Goal: Check status: Check status

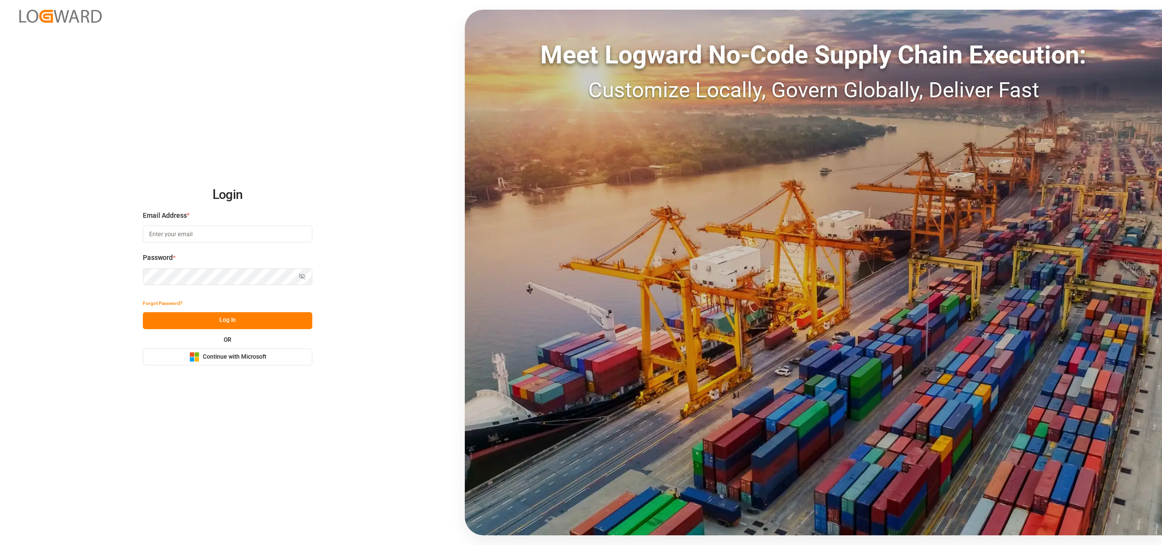
type input "Servicecenter_017@leschaco.com"
click at [251, 323] on button "Log In" at bounding box center [227, 320] width 169 height 17
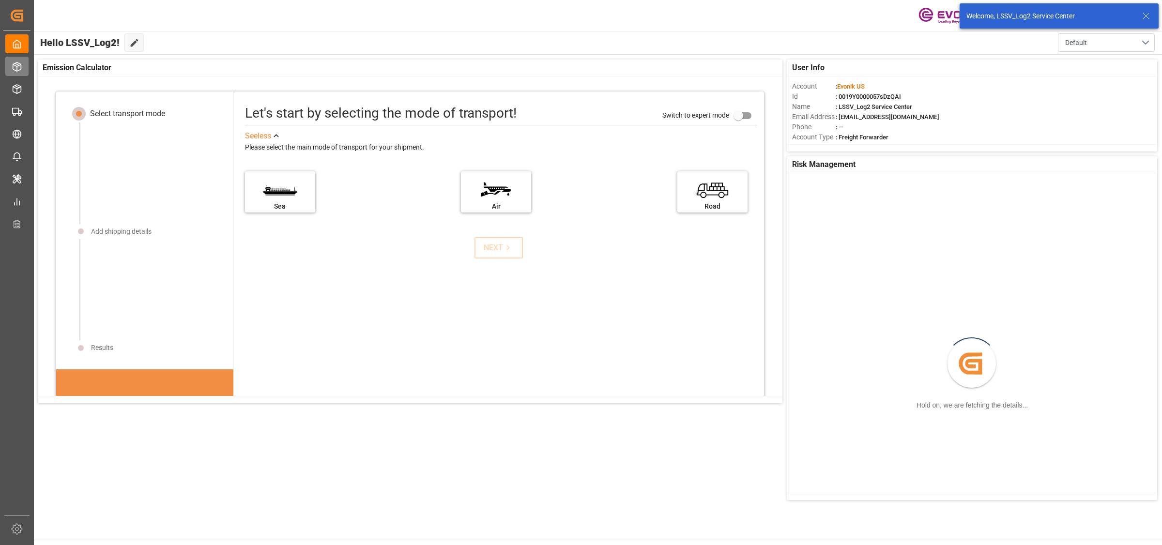
click at [21, 70] on icon at bounding box center [17, 67] width 10 height 10
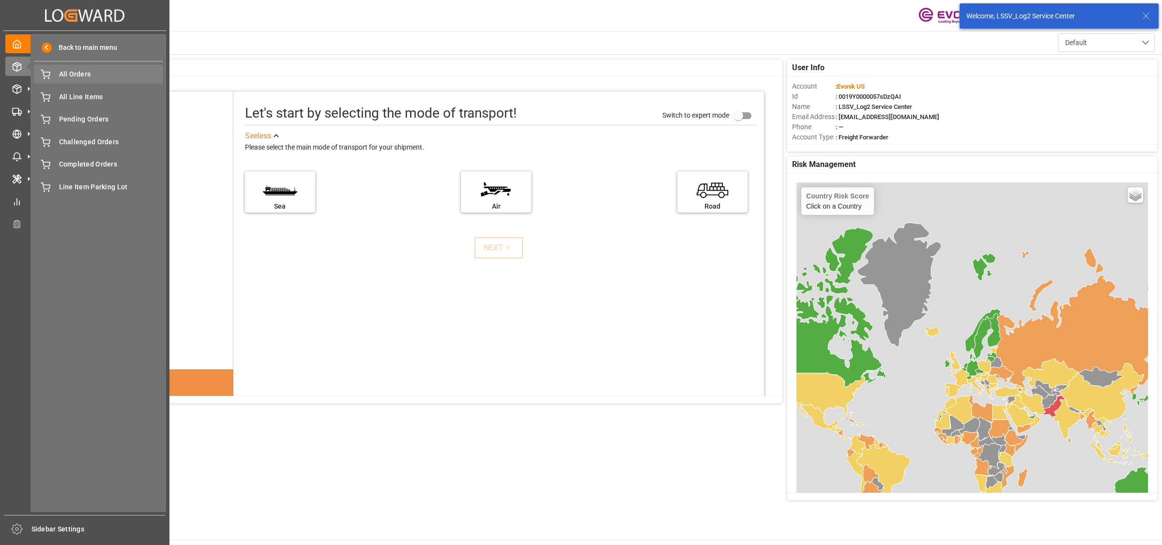
click at [68, 76] on span "All Orders" at bounding box center [111, 74] width 104 height 10
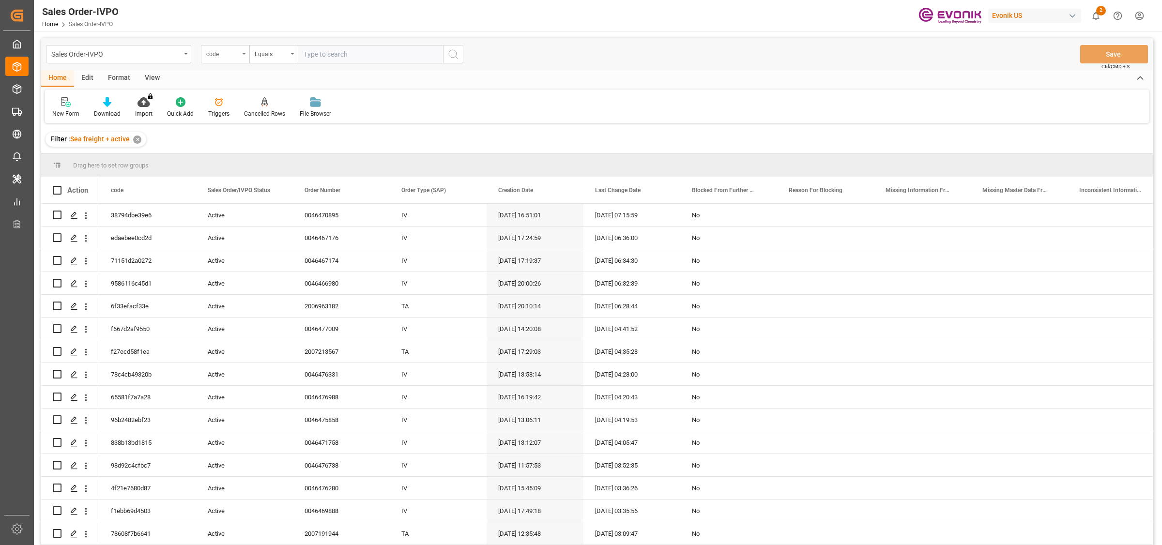
click at [212, 56] on div "code" at bounding box center [222, 52] width 33 height 11
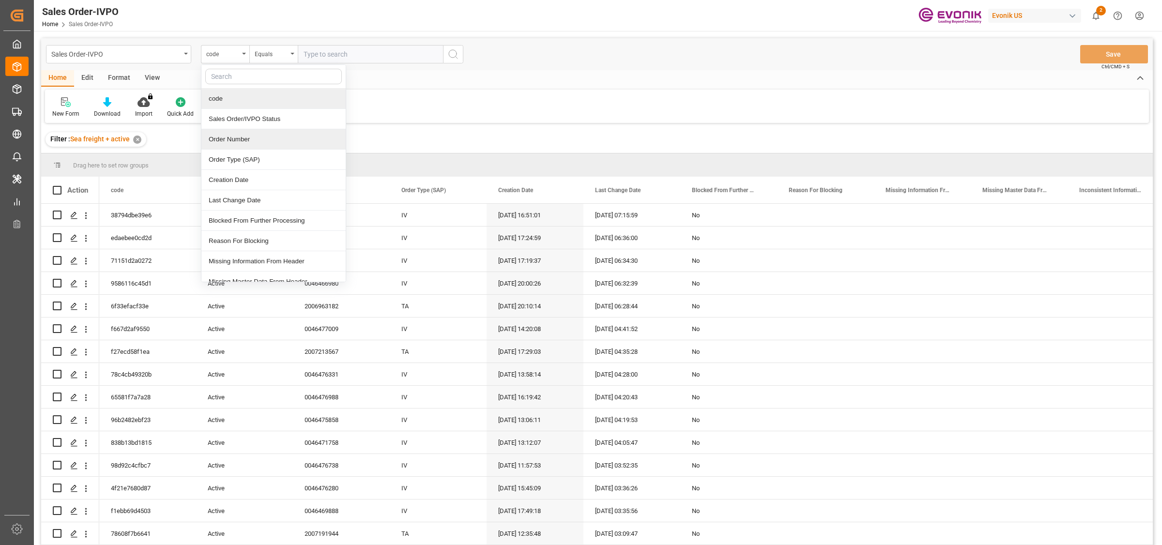
click at [238, 140] on div "Order Number" at bounding box center [273, 139] width 144 height 20
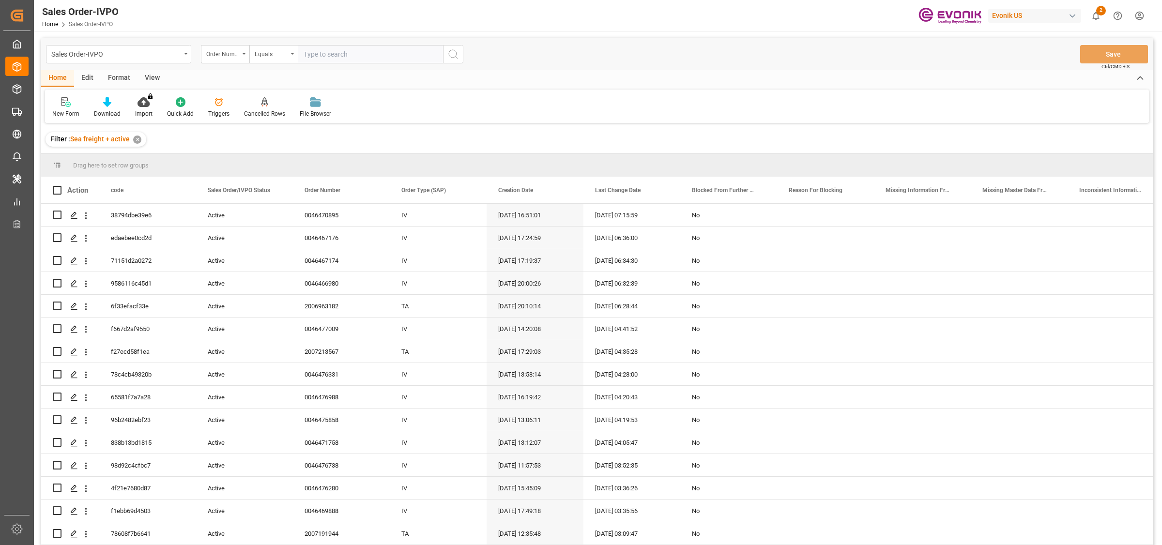
click at [356, 56] on input "text" at bounding box center [370, 54] width 145 height 18
paste input "2007206474"
type input "2007206474"
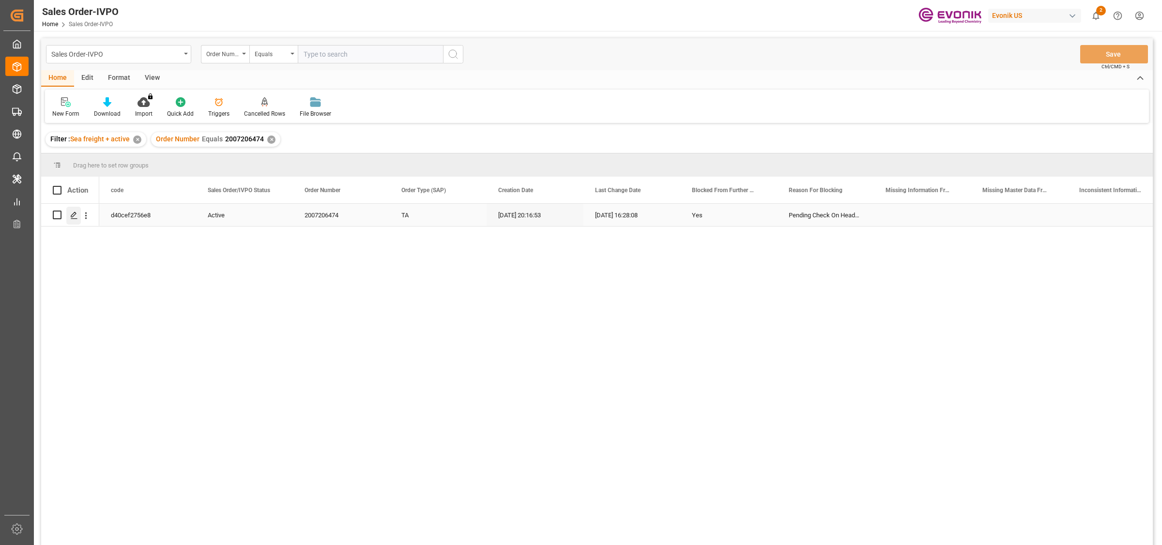
click at [73, 216] on polygon "Press SPACE to select this row." at bounding box center [73, 214] width 5 height 5
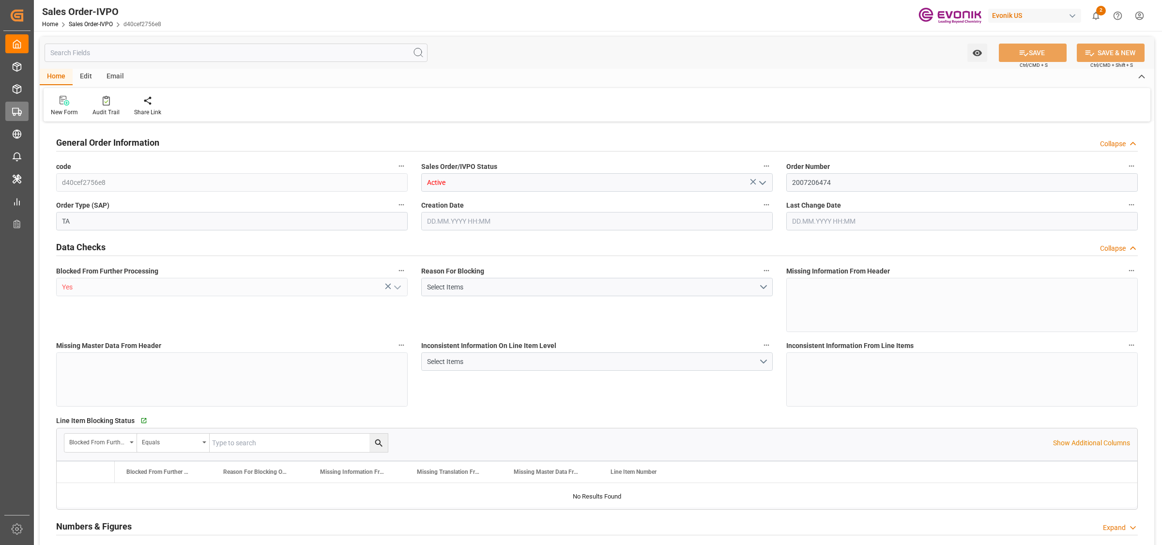
type input "AEKHL"
type input "0"
type input "1"
type input "12"
type input "15"
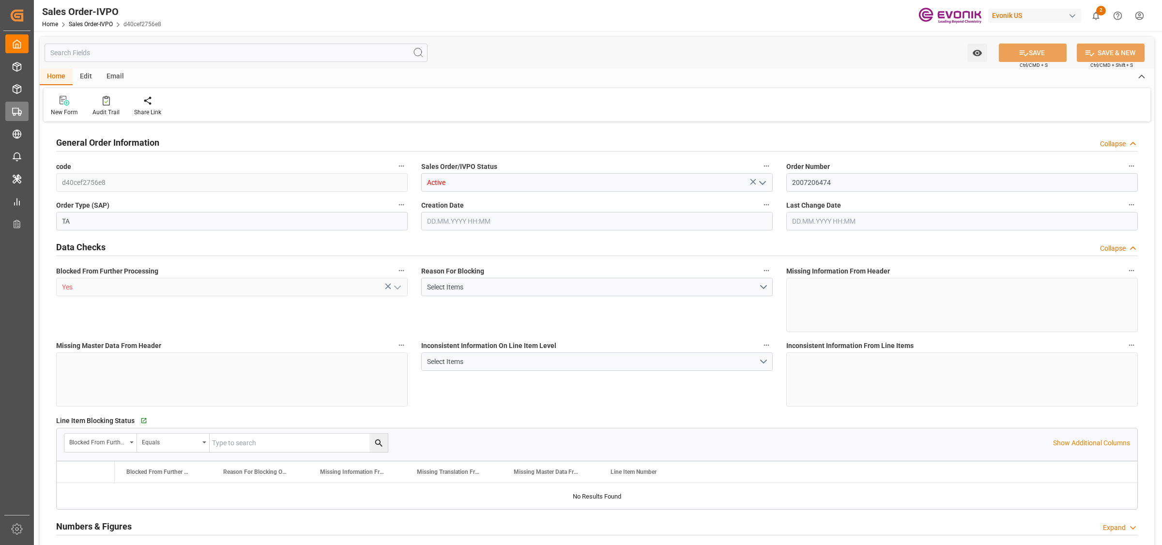
type input "219576.52"
type input "894.6544"
type input "19000"
type input "60"
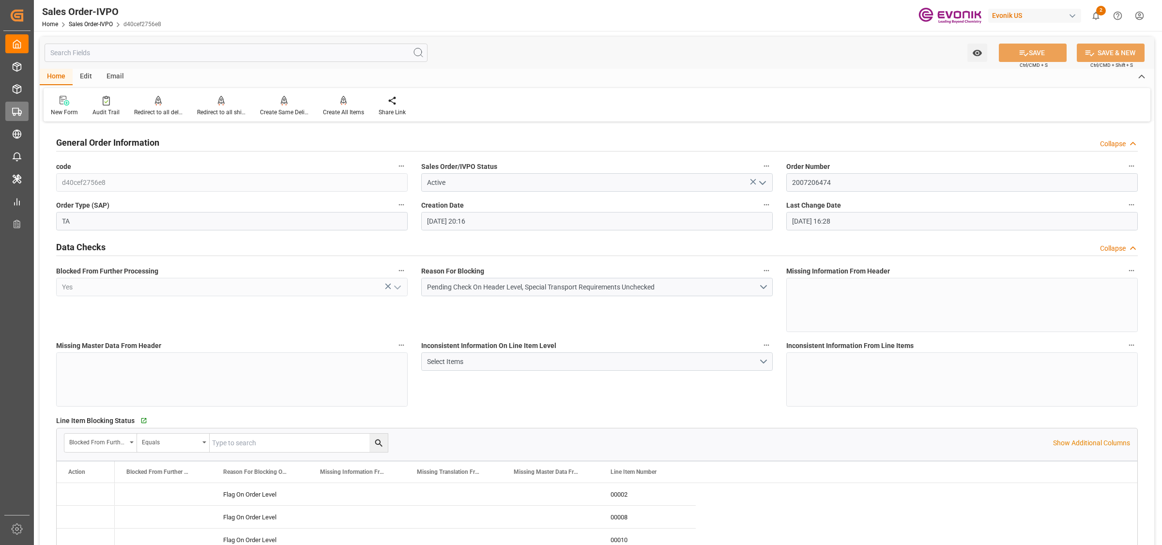
type input "08.10.2025 20:16"
type input "09.10.2025 16:28"
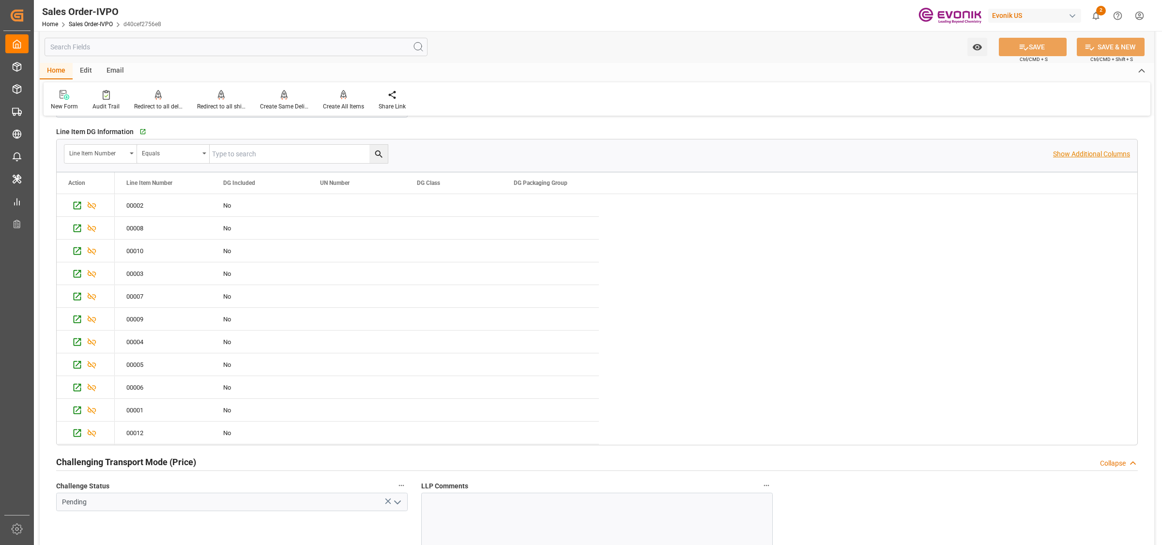
click at [1085, 155] on p "Show Additional Columns" at bounding box center [1091, 154] width 77 height 10
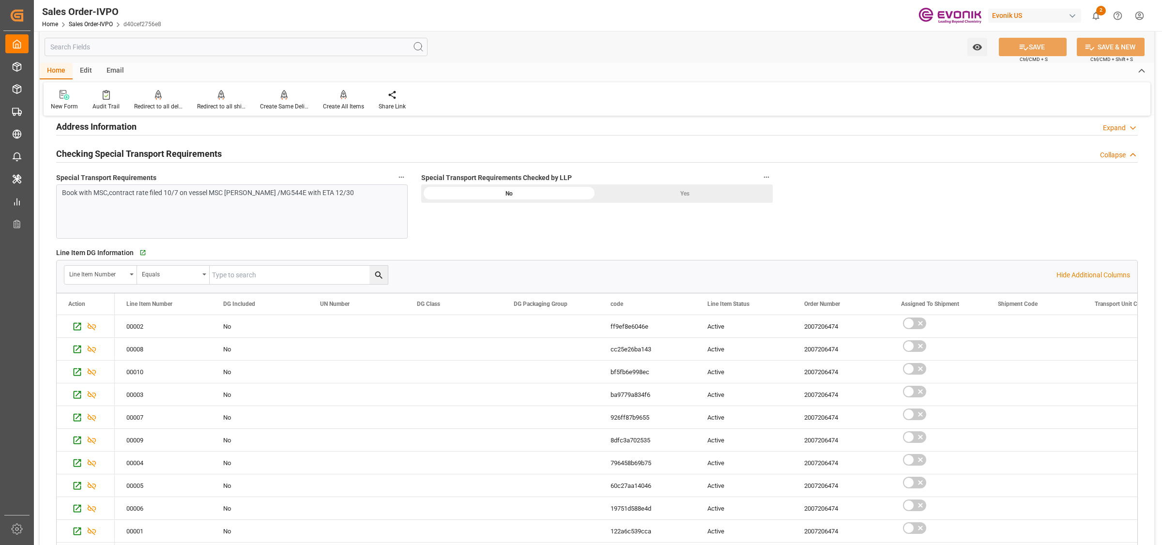
scroll to position [1392, 0]
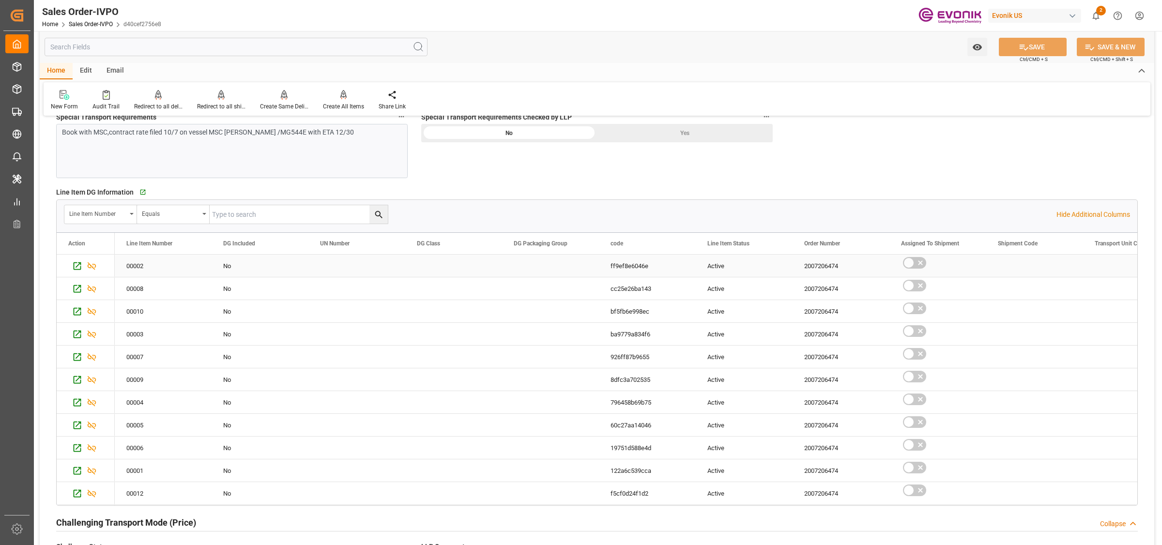
click at [248, 269] on div "No" at bounding box center [260, 266] width 74 height 22
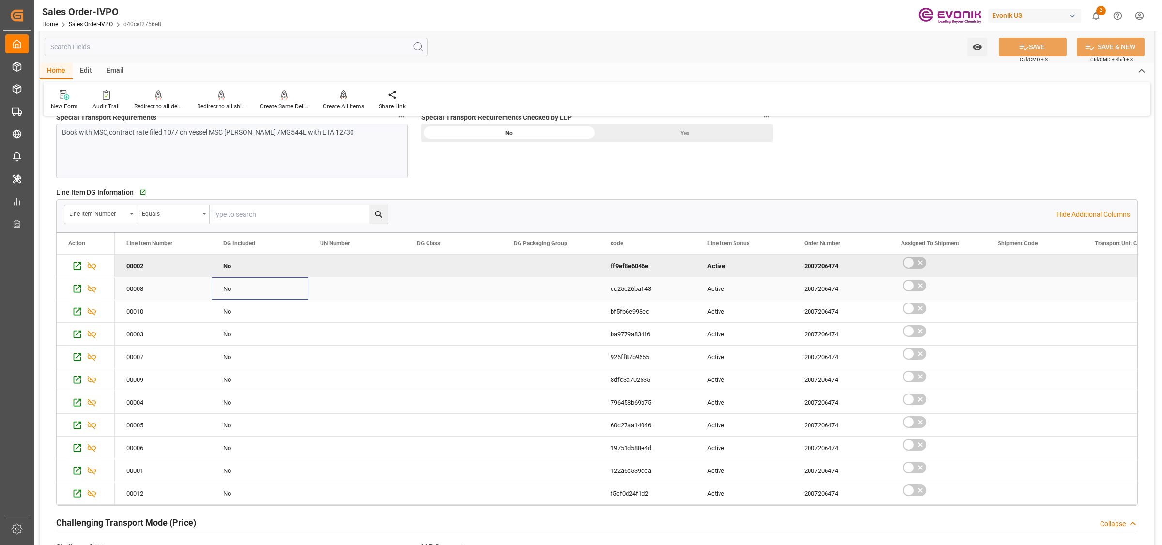
click at [242, 293] on div "No" at bounding box center [260, 289] width 74 height 22
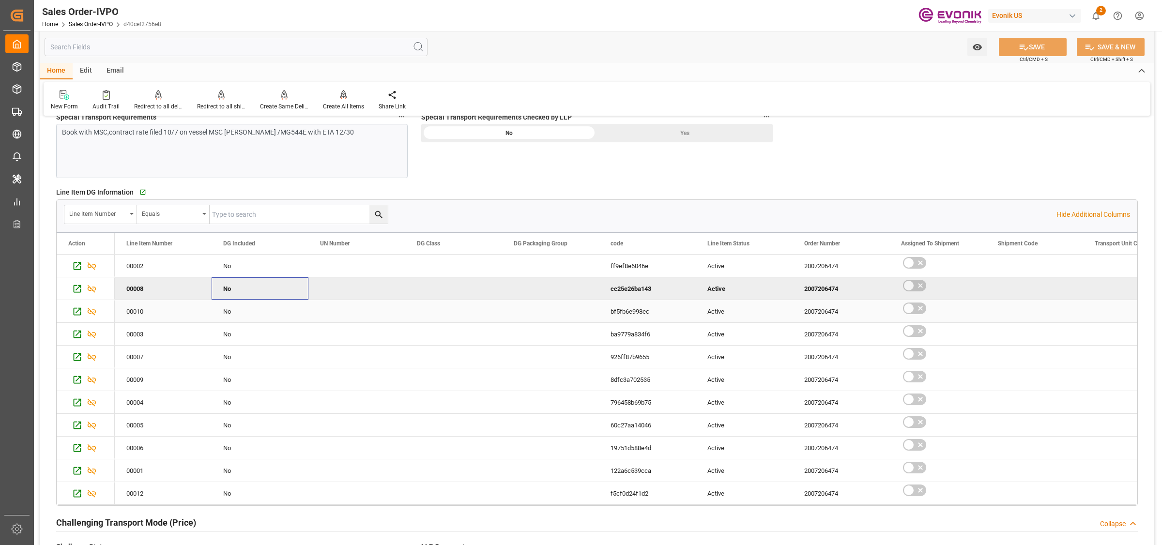
click at [244, 321] on div "No" at bounding box center [260, 312] width 74 height 22
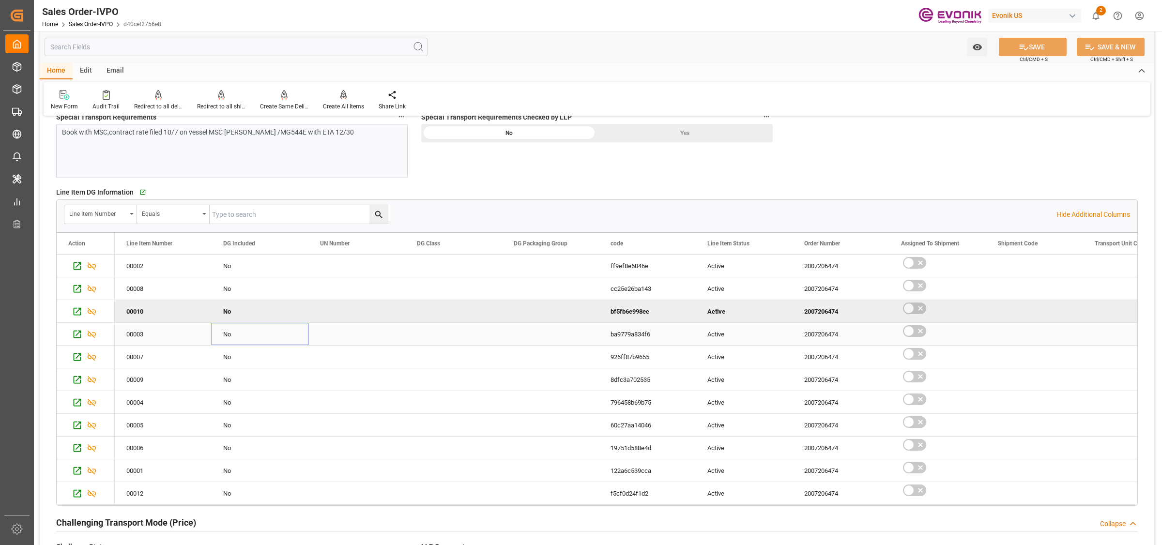
click at [245, 341] on div "No" at bounding box center [260, 334] width 74 height 22
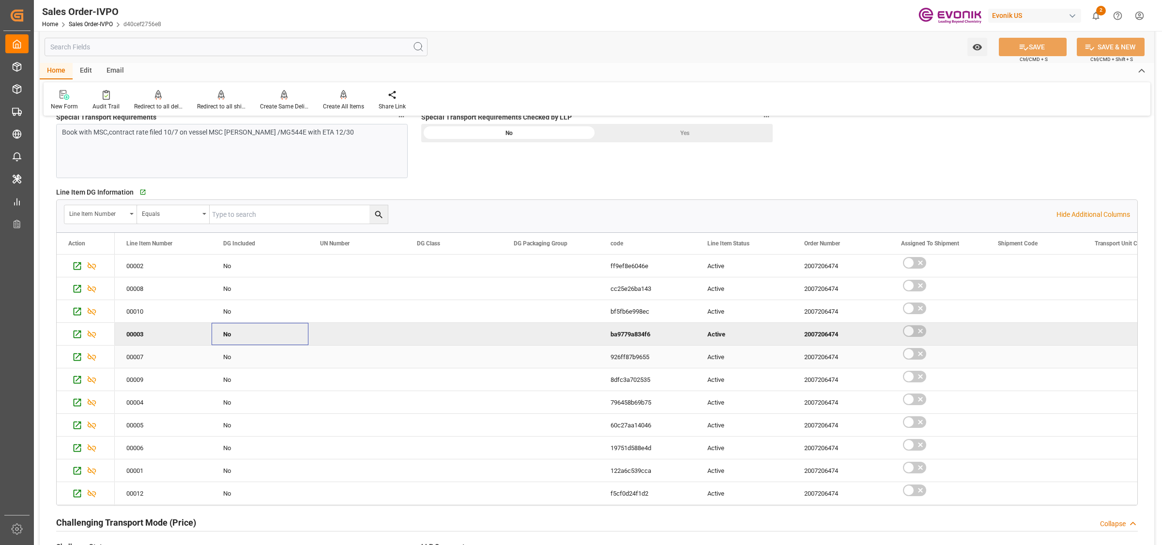
click at [244, 368] on div "No" at bounding box center [260, 357] width 74 height 22
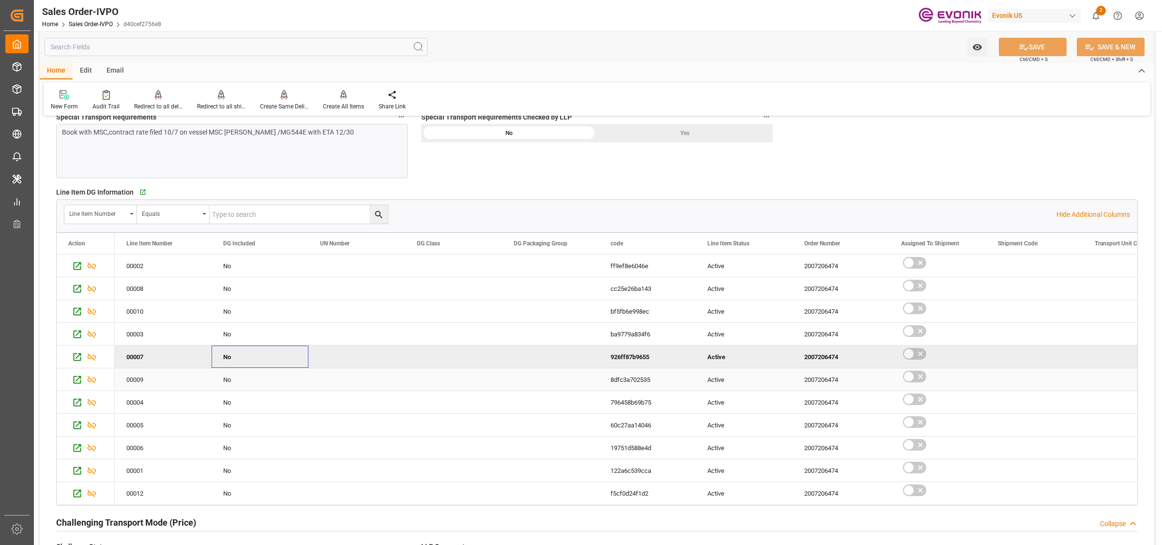
click at [241, 391] on div "No" at bounding box center [260, 380] width 74 height 22
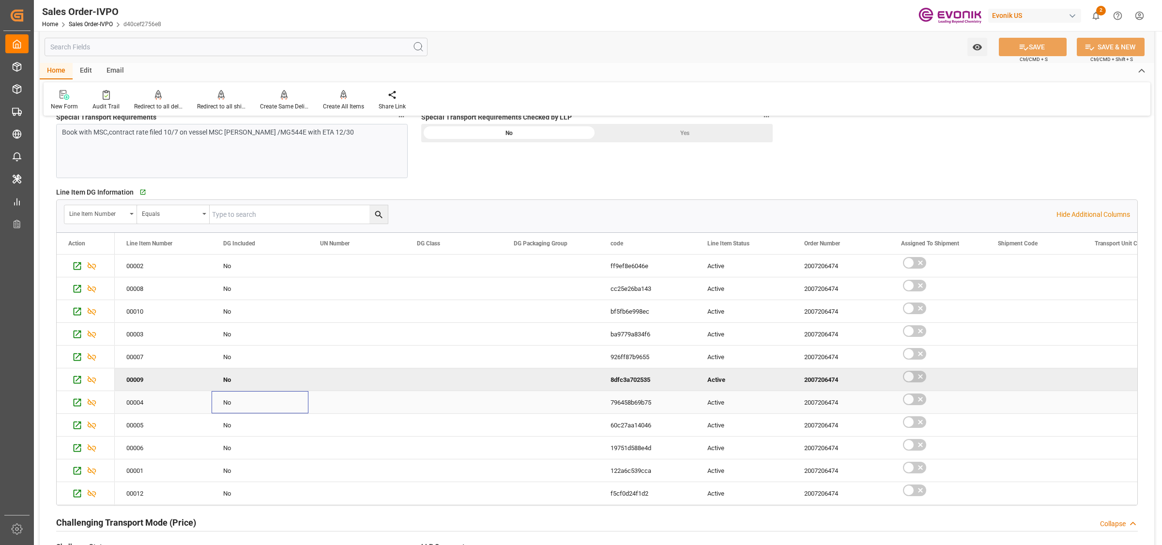
click at [241, 412] on div "No" at bounding box center [260, 403] width 74 height 22
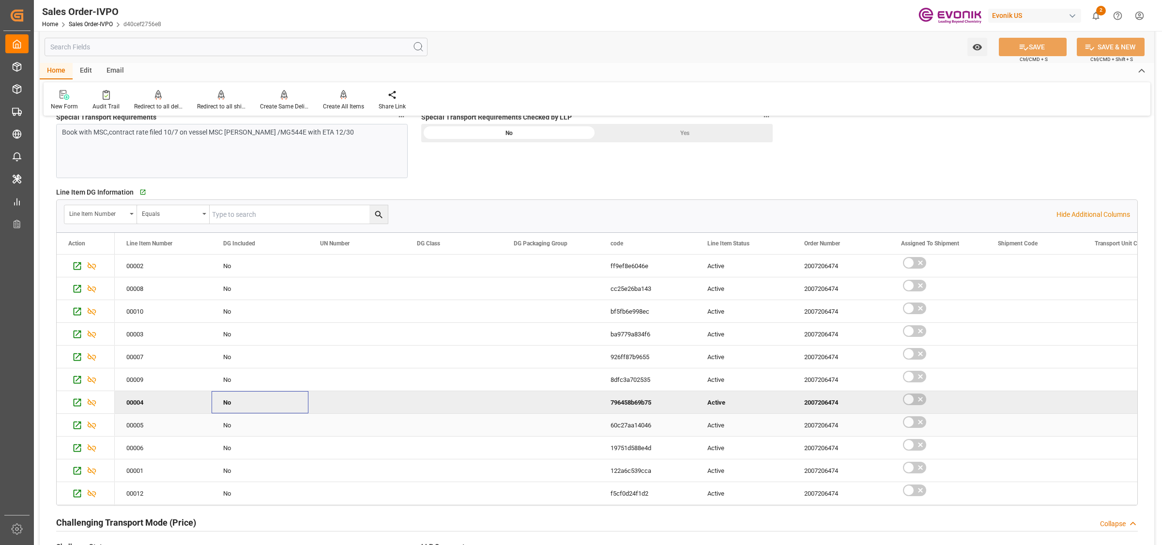
click at [241, 430] on div "No" at bounding box center [260, 426] width 74 height 22
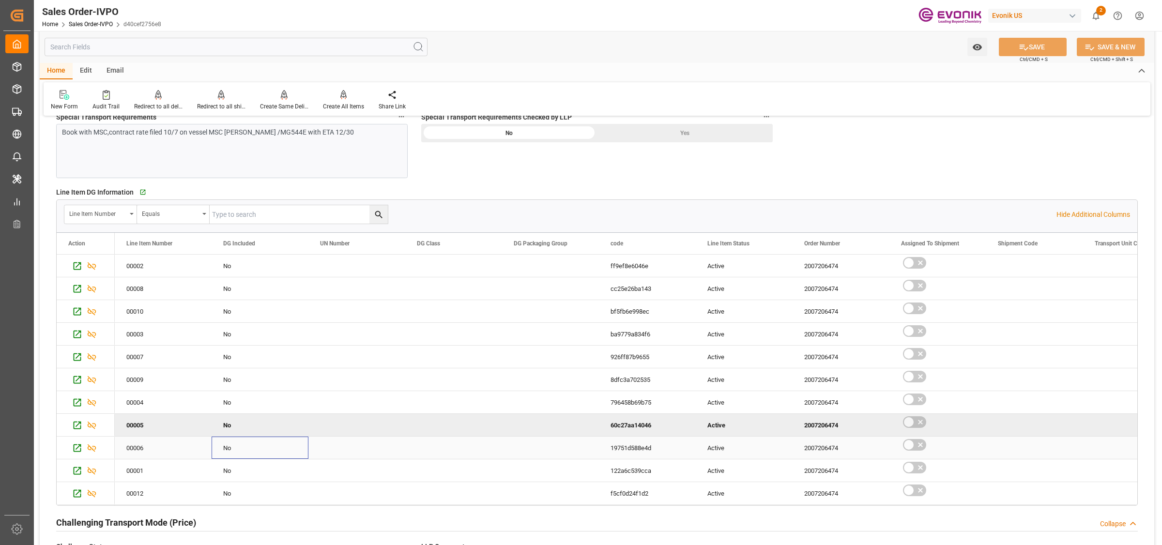
click at [242, 454] on div "No" at bounding box center [260, 448] width 74 height 22
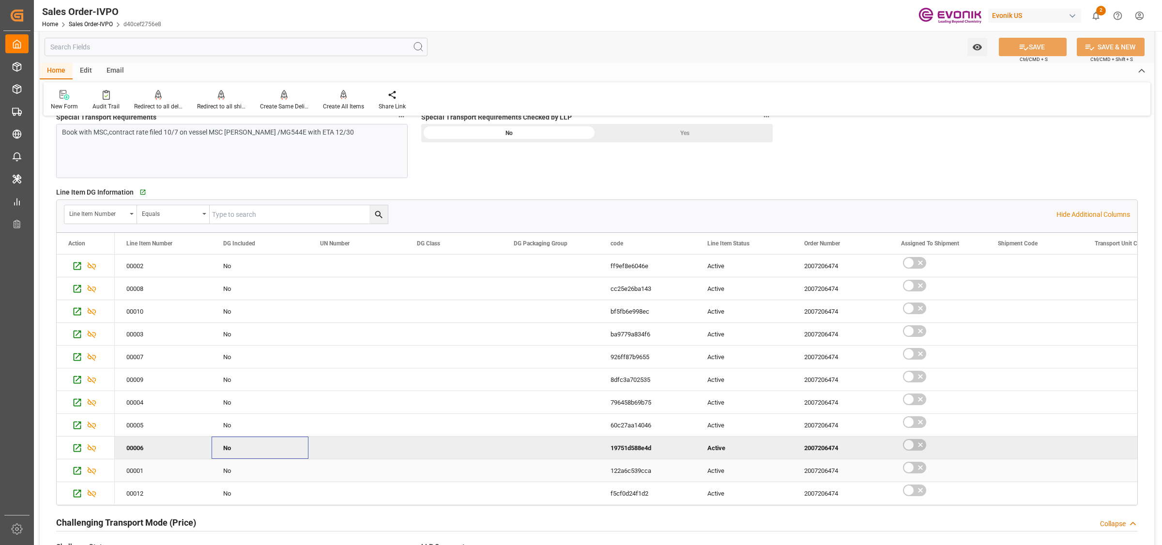
click at [238, 471] on div "No" at bounding box center [260, 471] width 74 height 22
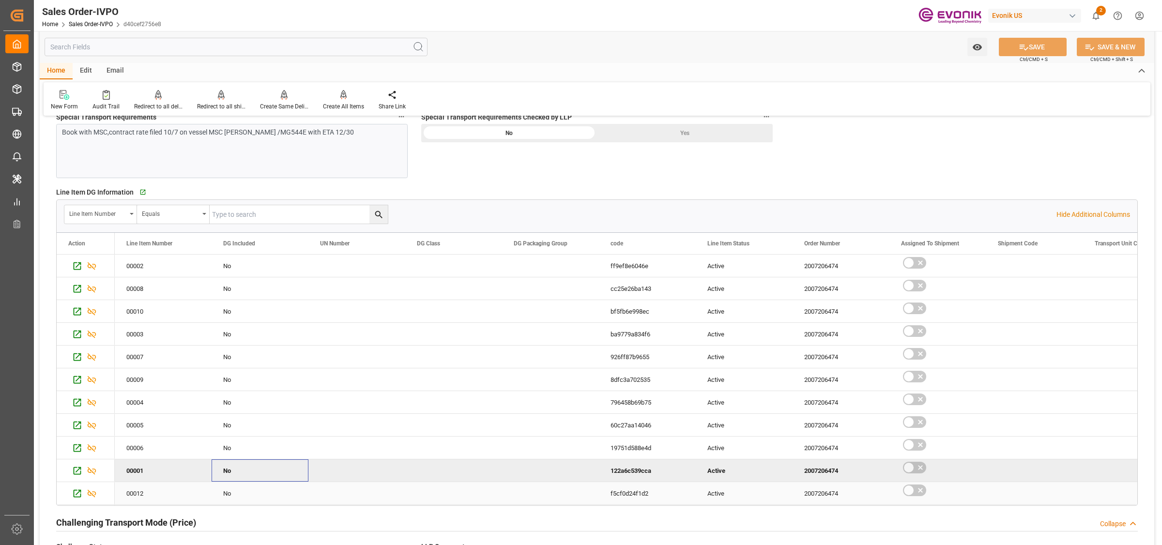
click at [239, 495] on div "No" at bounding box center [260, 494] width 74 height 22
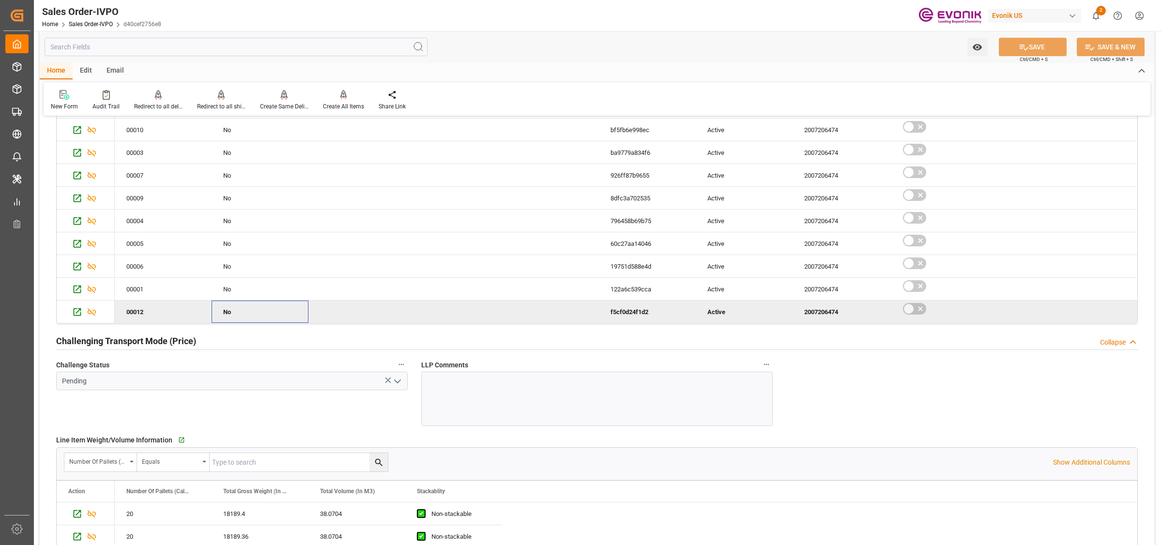
scroll to position [1513, 0]
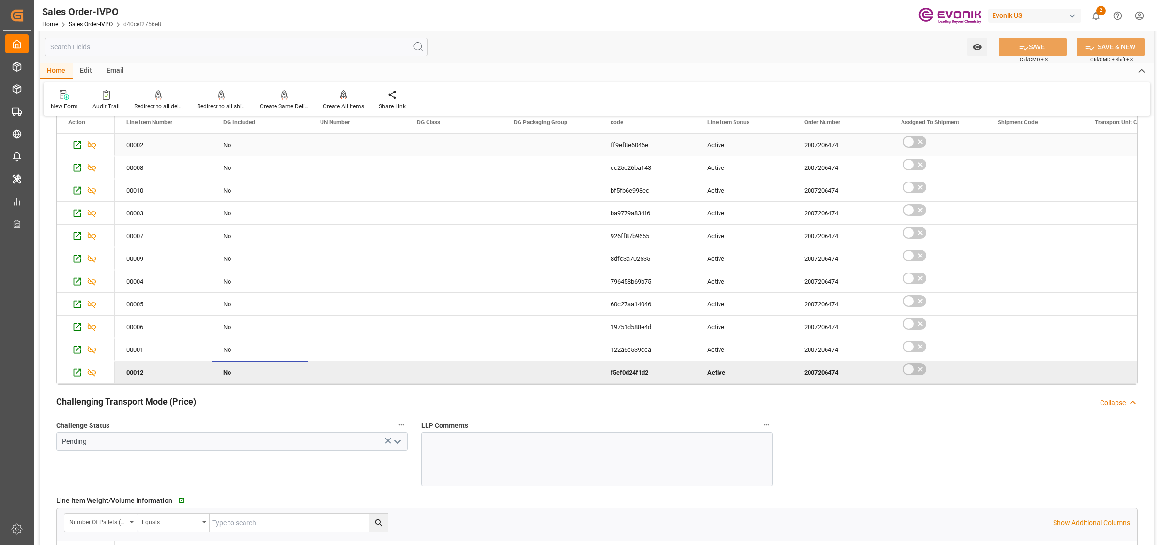
click at [270, 151] on div "No" at bounding box center [260, 145] width 74 height 22
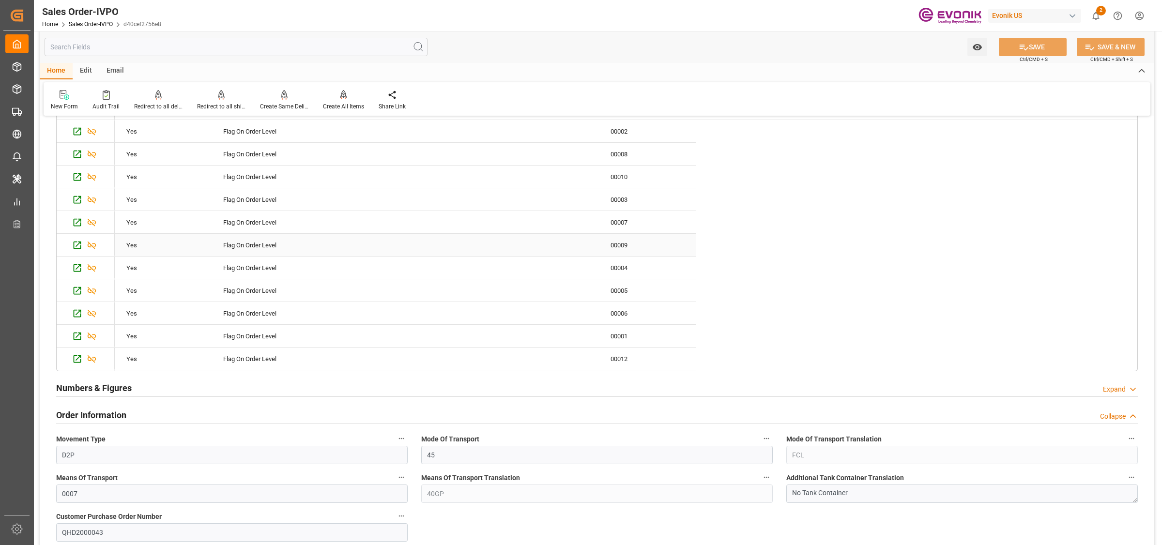
scroll to position [0, 0]
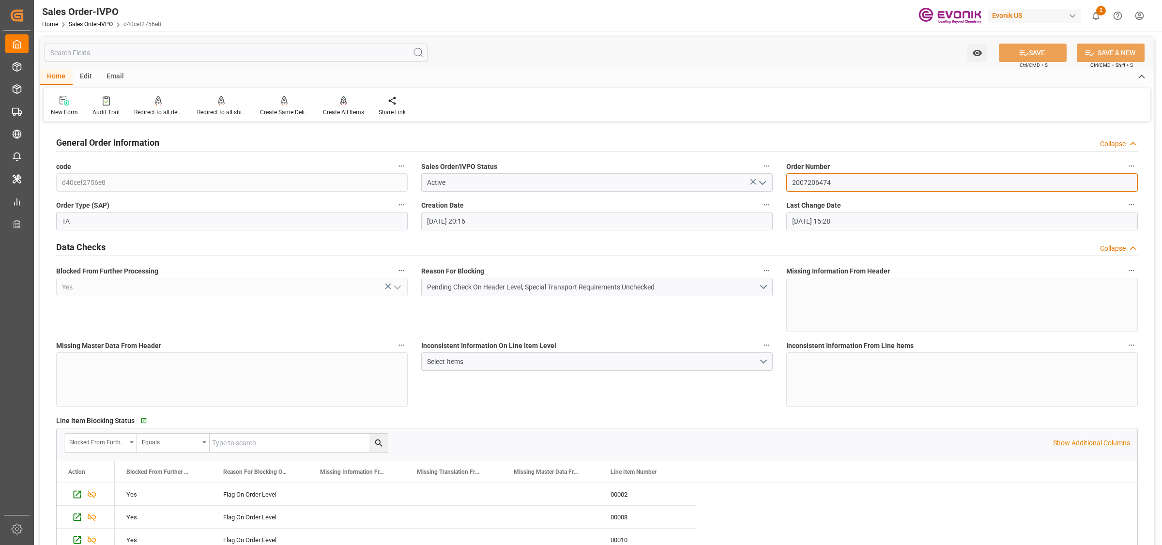
drag, startPoint x: 839, startPoint y: 188, endPoint x: 732, endPoint y: 186, distance: 106.6
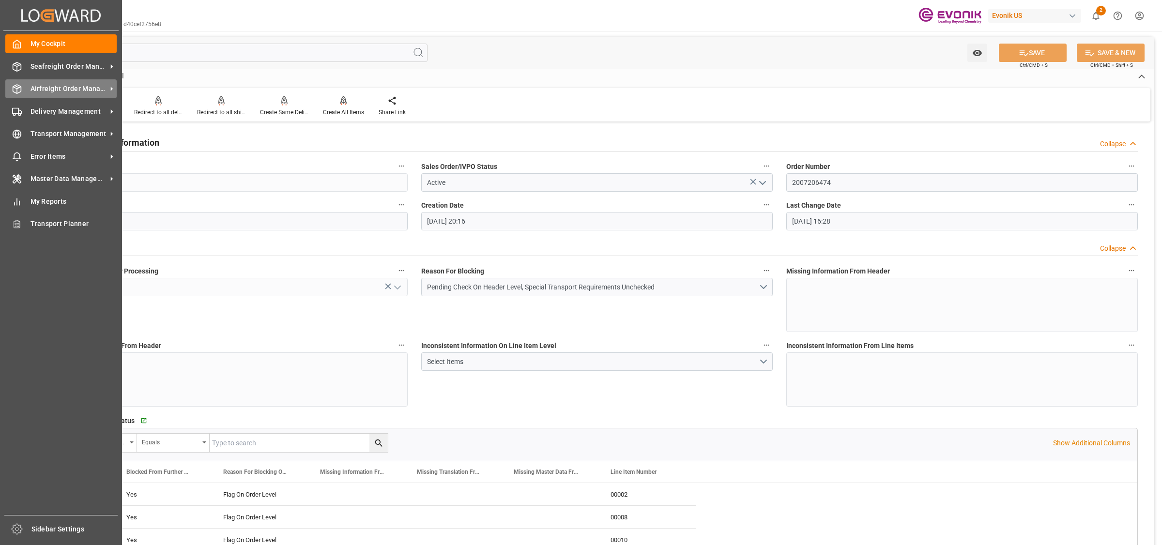
click at [8, 81] on div "Airfreight Order Management Airfreight Order Management" at bounding box center [60, 88] width 111 height 19
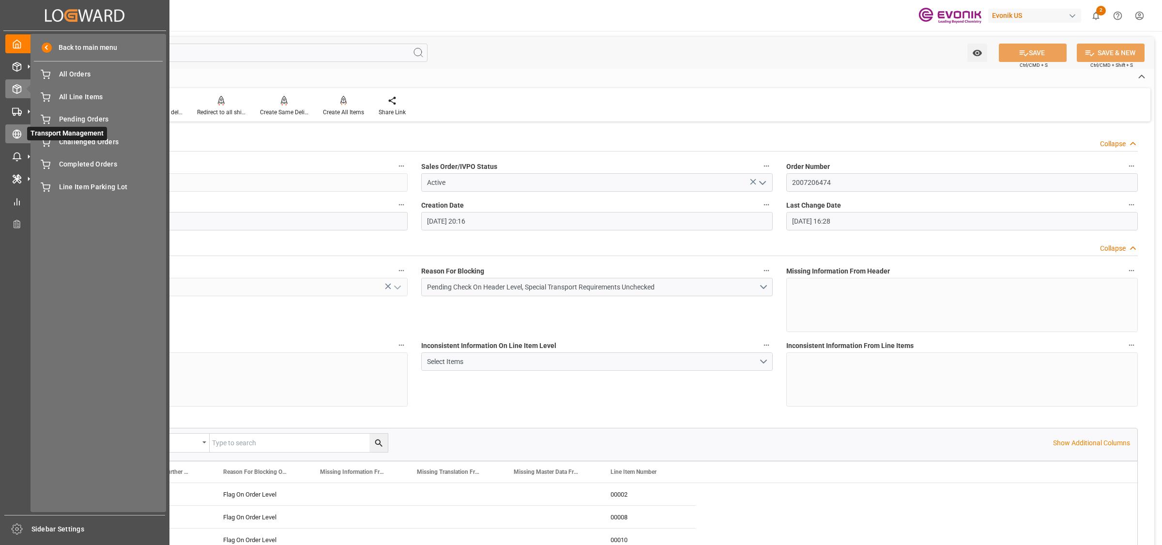
click at [22, 132] on div "Transport Management Transport Management" at bounding box center [84, 133] width 159 height 19
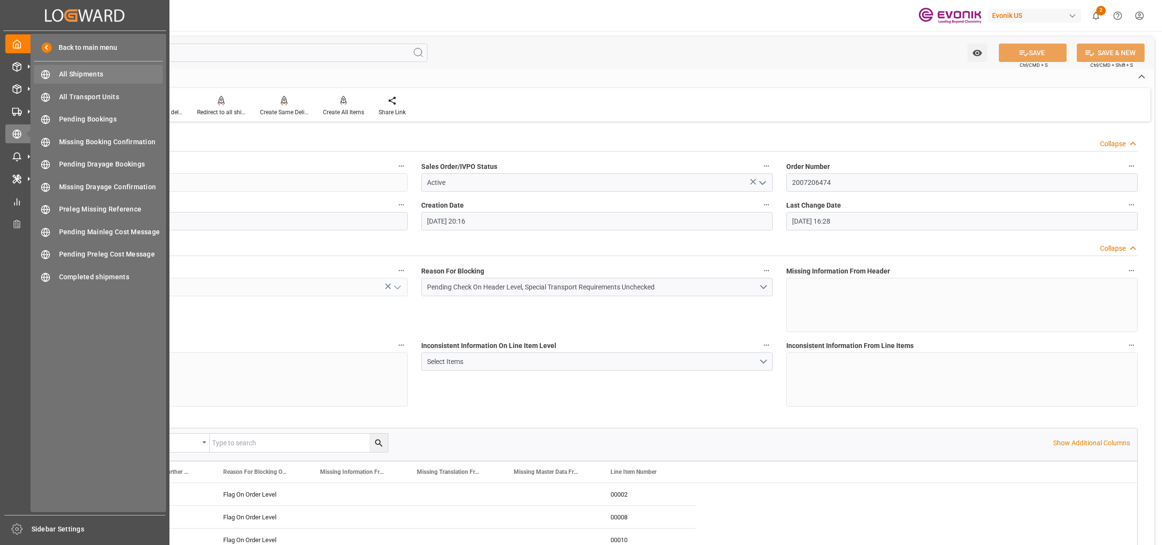
click at [81, 73] on span "All Shipments" at bounding box center [111, 74] width 104 height 10
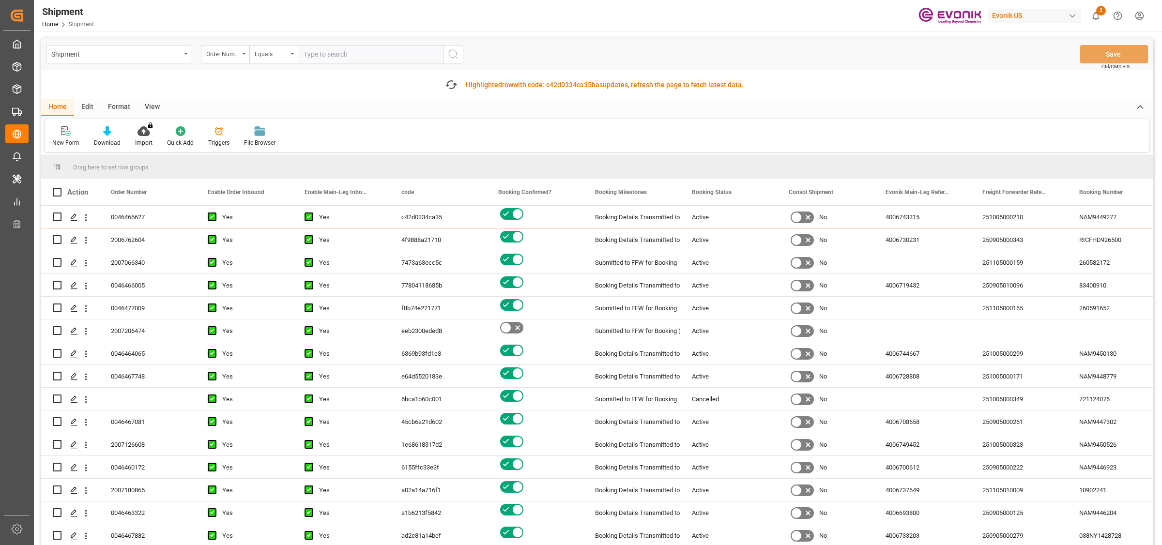
click at [360, 50] on input "text" at bounding box center [370, 54] width 145 height 18
type input "2007206474"
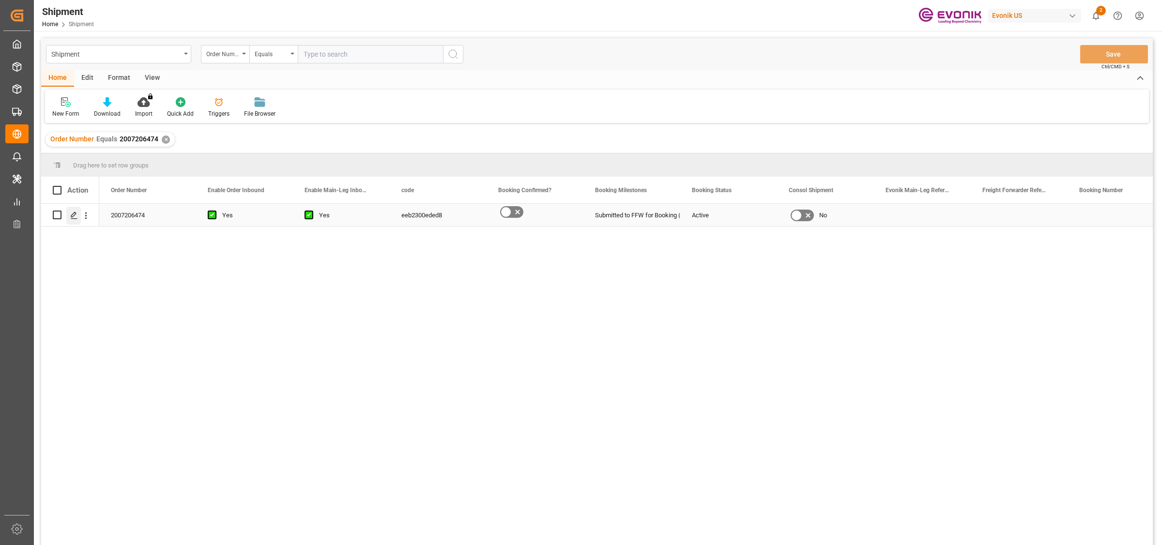
click at [74, 217] on icon "Press SPACE to select this row." at bounding box center [74, 216] width 8 height 8
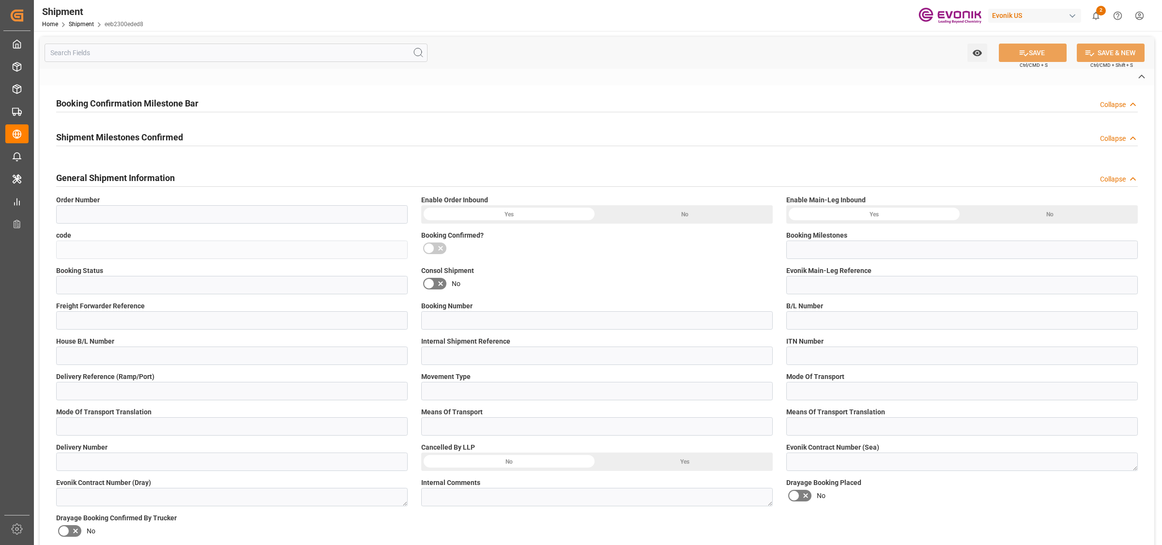
type input "2007206474"
type input "eeb2300eded8"
type input "Submitted to FFW for Booking (Pending)"
type input "Active"
type input "D2P"
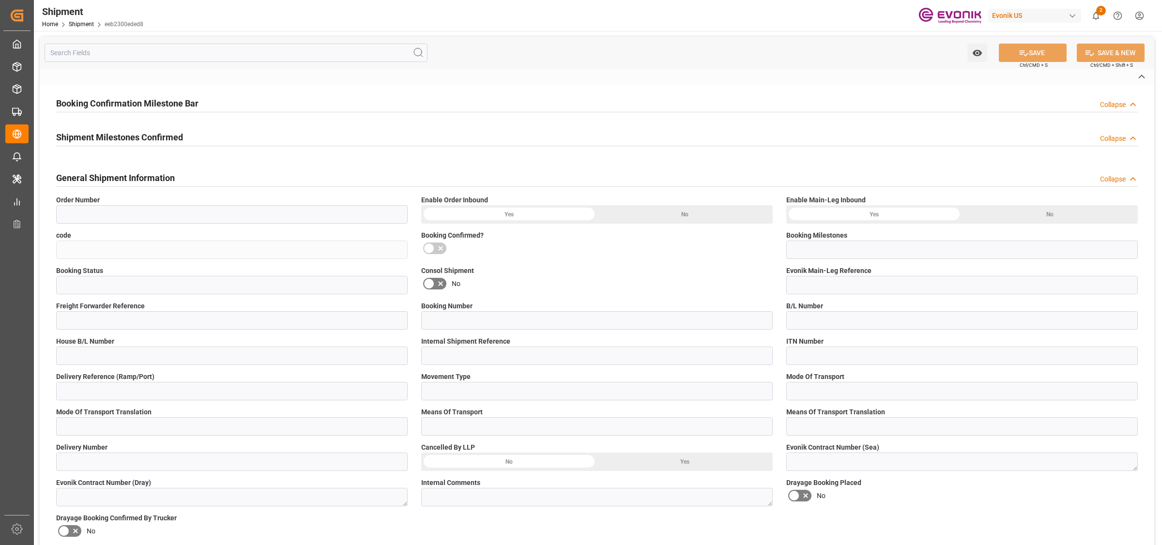
type input "45"
type input "FCL"
type input "0007"
type input "40GP"
type textarea "441019bc60a1,9dee9bf31e14"
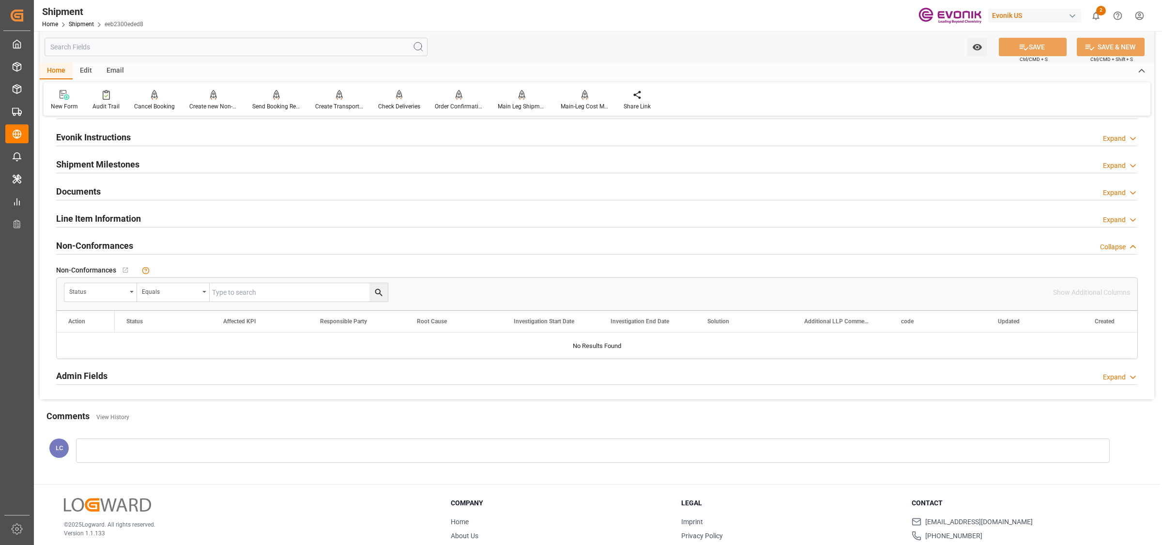
scroll to position [545, 0]
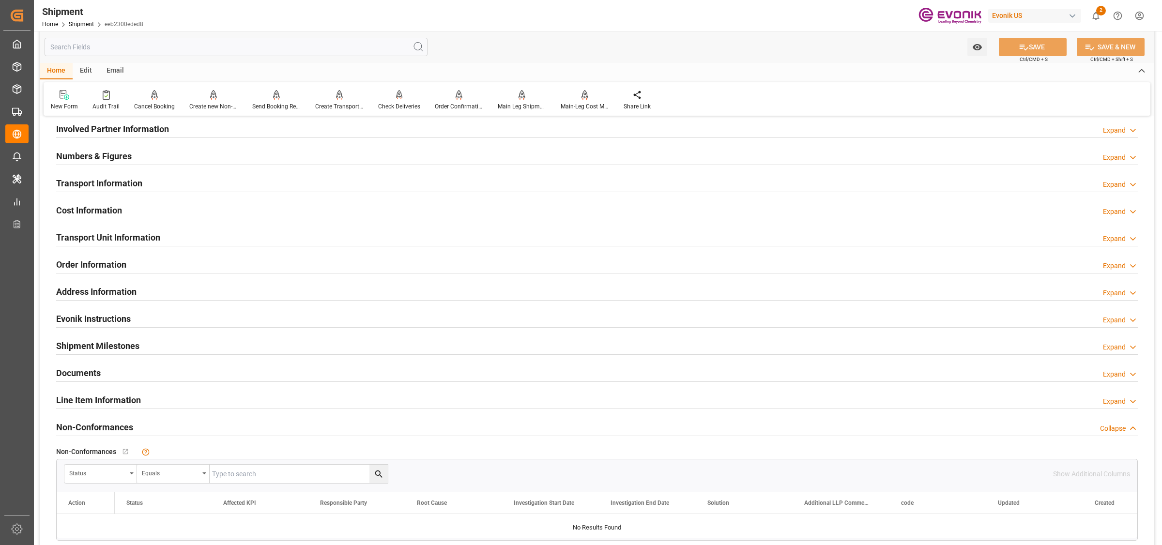
click at [100, 231] on h2 "Transport Unit Information" at bounding box center [108, 237] width 104 height 13
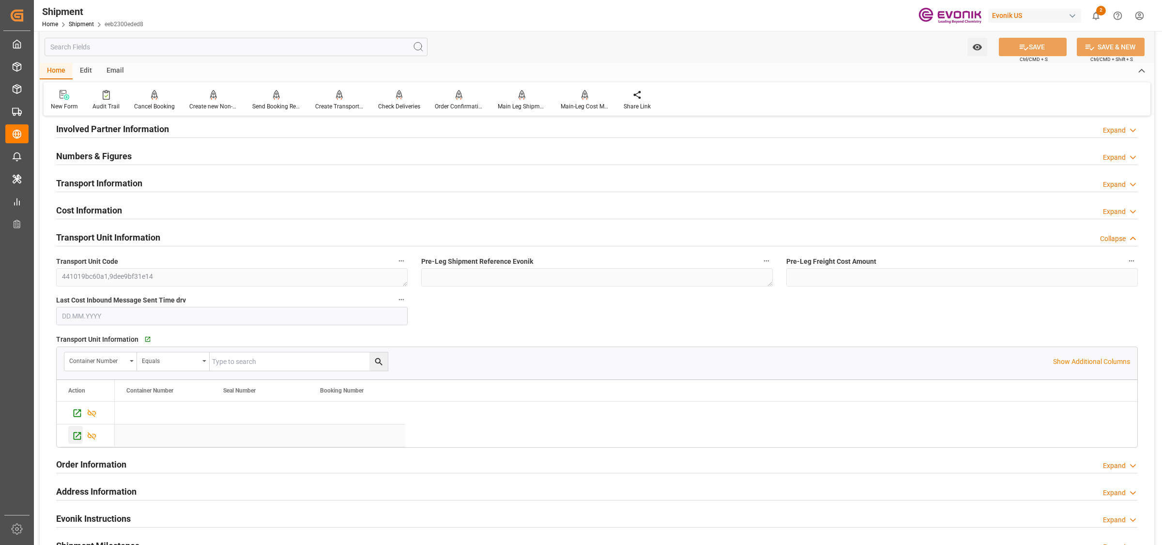
click at [76, 435] on icon "Press SPACE to select this row." at bounding box center [77, 436] width 10 height 10
click at [74, 413] on icon "Press SPACE to select this row." at bounding box center [78, 414] width 8 height 8
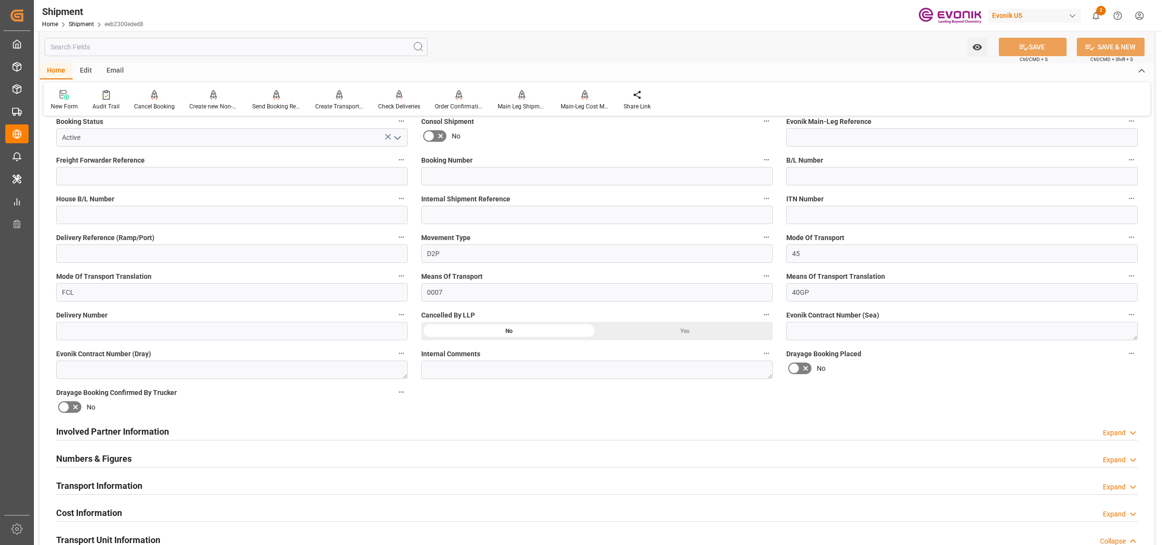
scroll to position [0, 0]
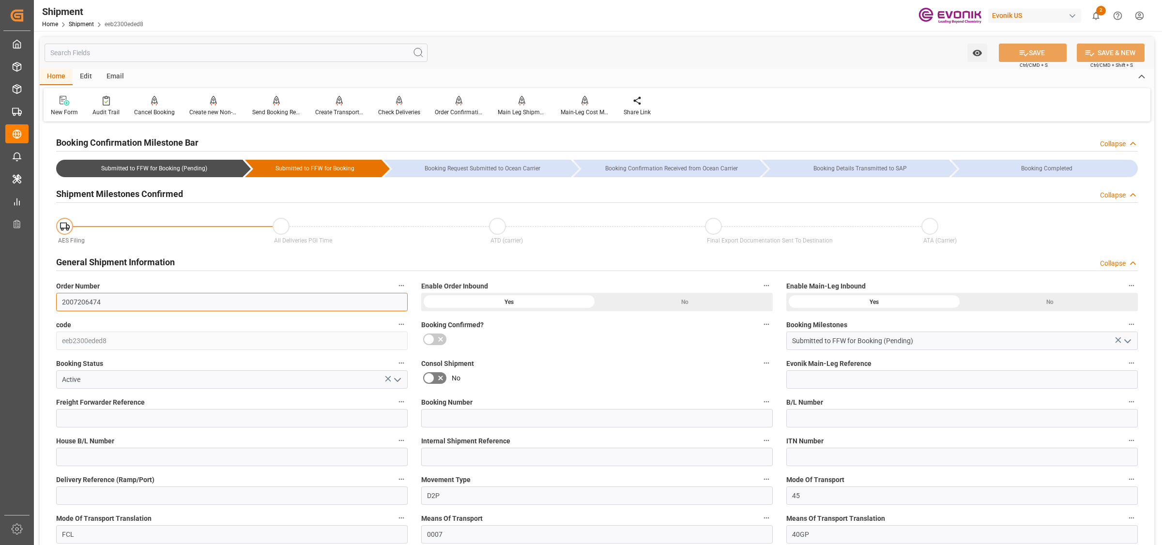
drag, startPoint x: 112, startPoint y: 300, endPoint x: 57, endPoint y: 289, distance: 55.9
click at [57, 289] on div "Order Number 2007206474" at bounding box center [231, 295] width 365 height 39
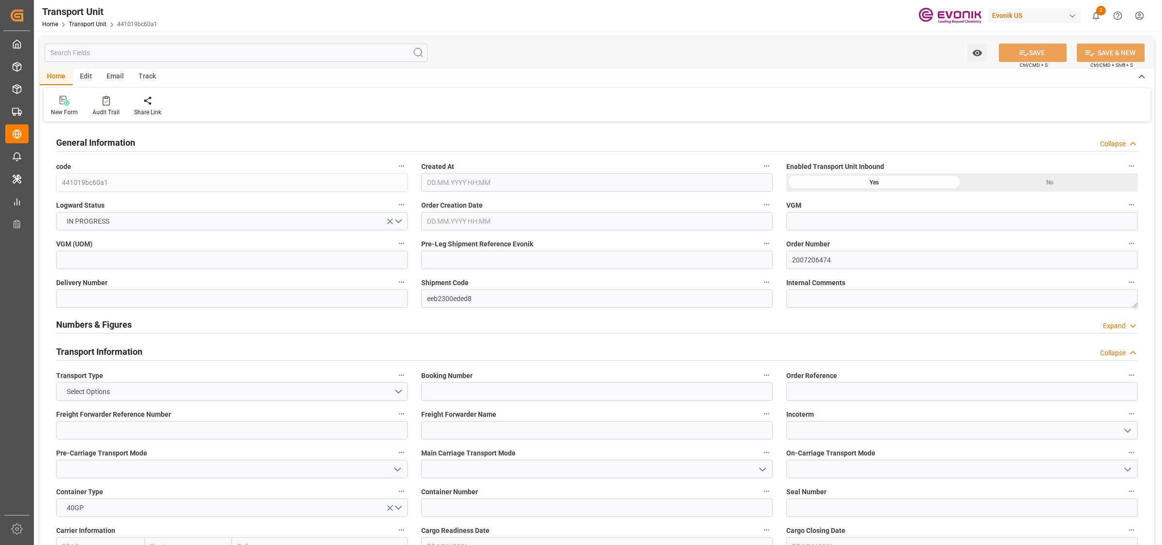
type input "AEKHL"
type input "219576.52"
type input "13.10.2025 09:12"
type input "[DATE]"
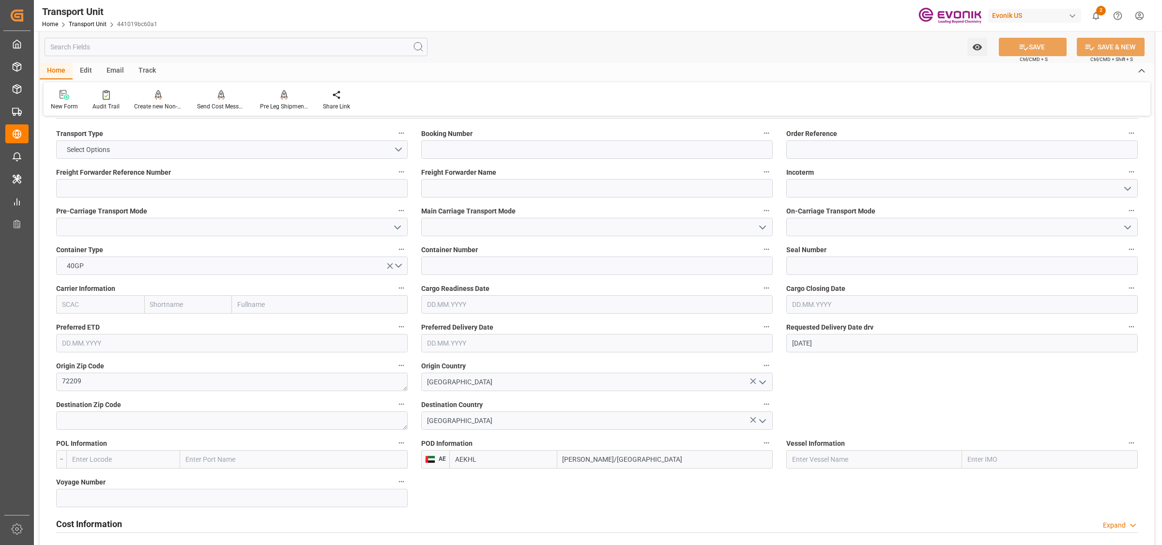
click at [129, 47] on input "text" at bounding box center [236, 47] width 383 height 18
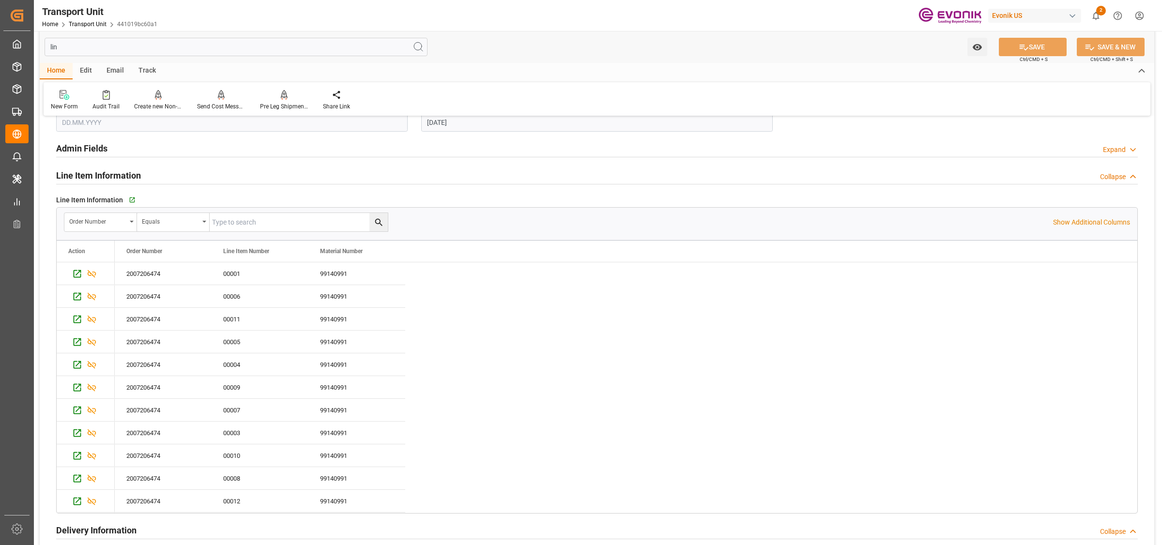
scroll to position [60, 0]
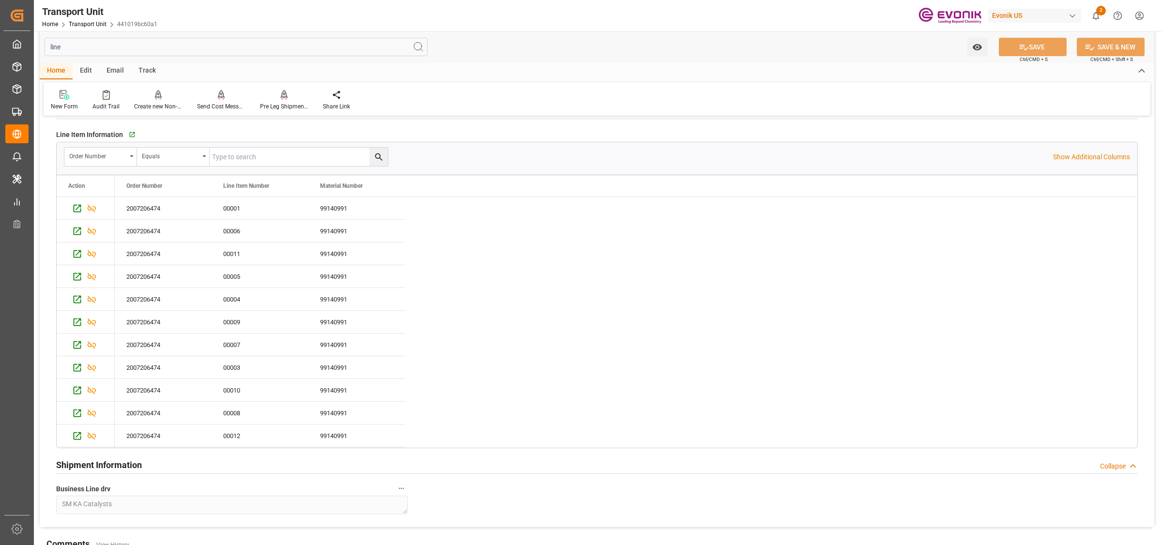
type input "line"
click at [240, 428] on div "00002" at bounding box center [260, 437] width 97 height 22
click at [247, 336] on div "00003" at bounding box center [260, 346] width 97 height 22
click at [248, 275] on div "00004" at bounding box center [260, 277] width 97 height 22
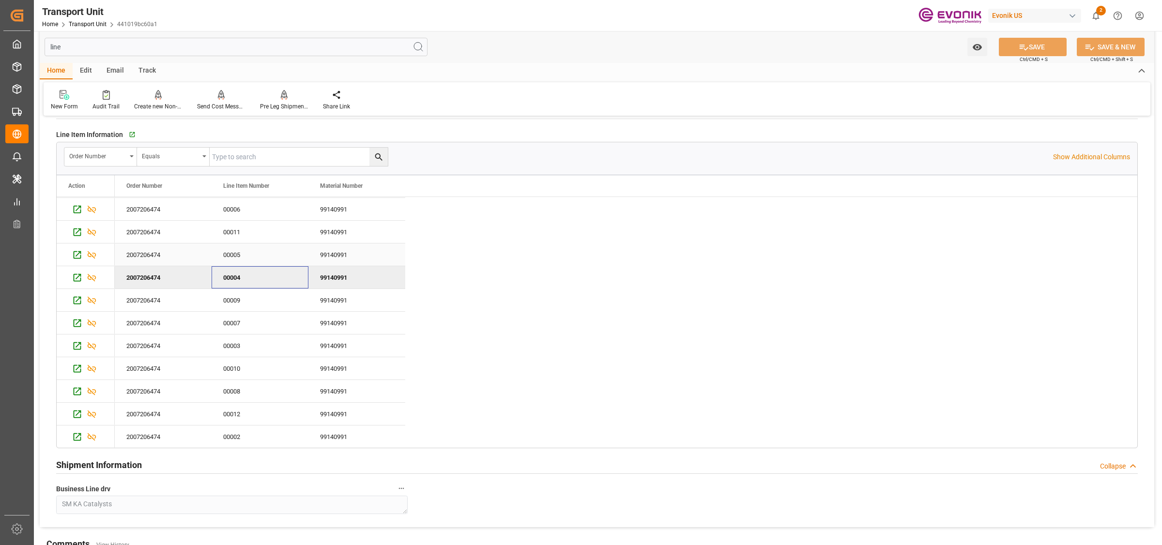
click at [248, 254] on div "00005" at bounding box center [260, 255] width 97 height 22
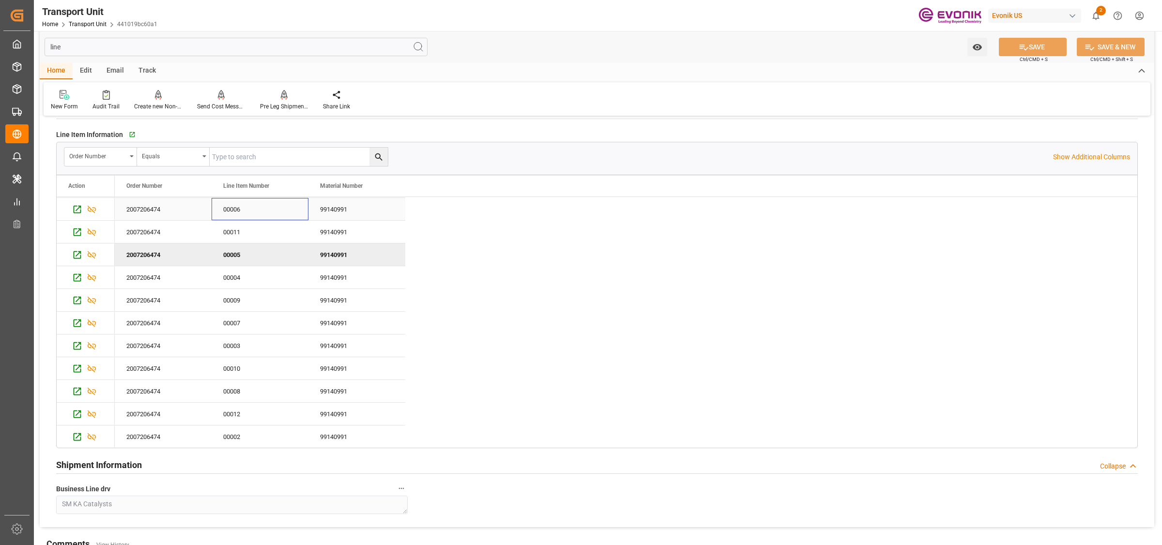
click at [248, 218] on div "00006" at bounding box center [260, 209] width 97 height 22
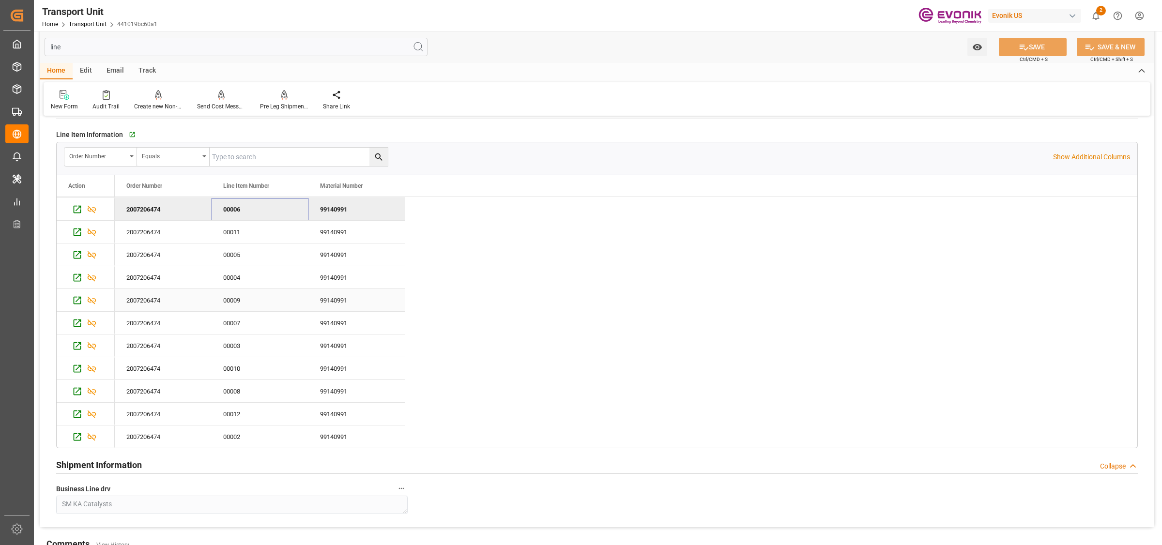
click at [245, 321] on div "00007" at bounding box center [260, 323] width 97 height 22
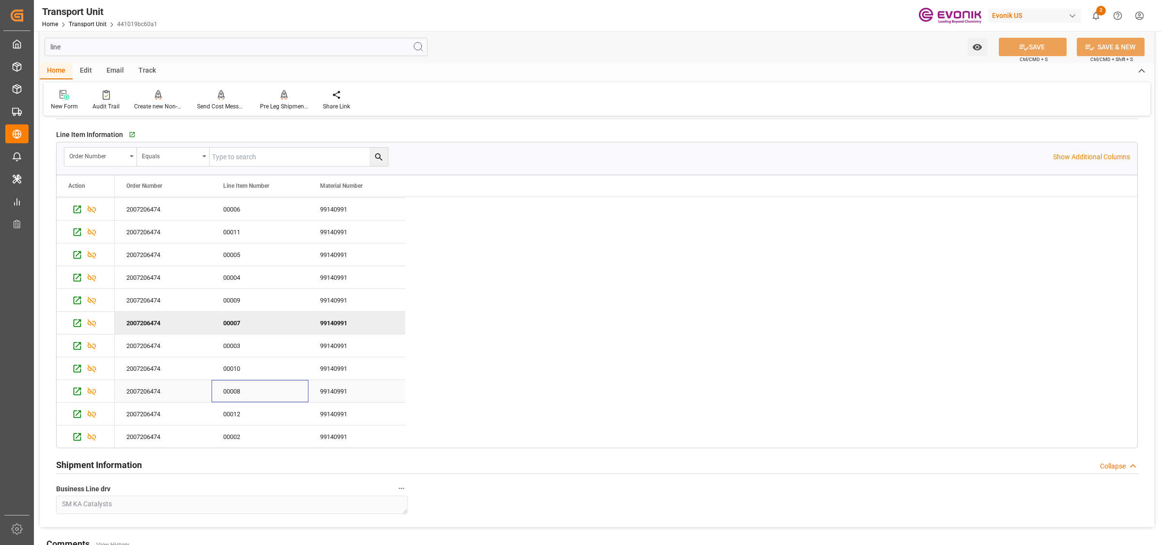
click at [238, 381] on div "00008" at bounding box center [260, 391] width 97 height 22
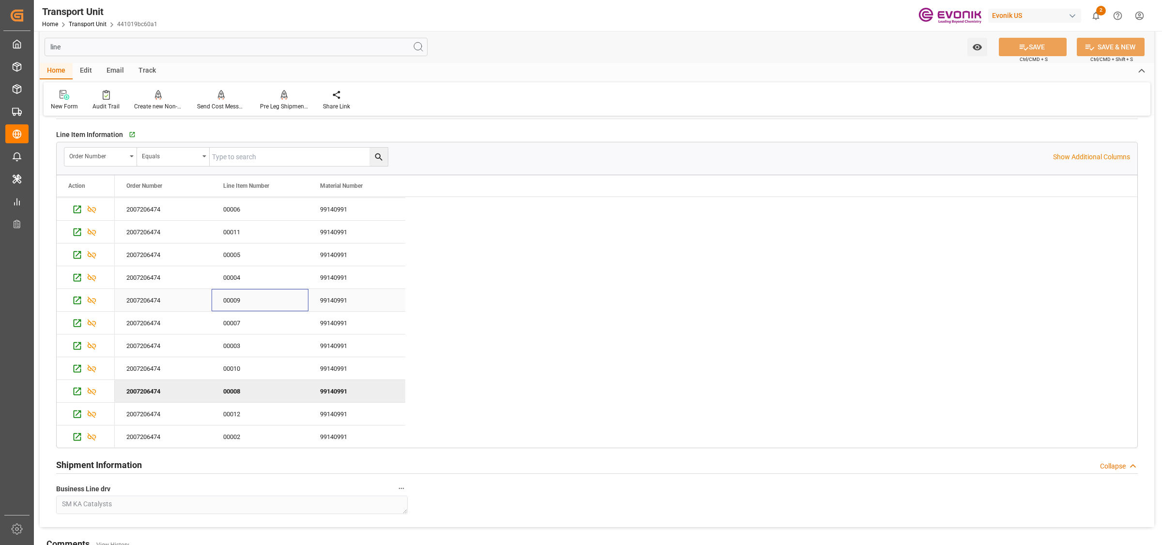
click at [245, 294] on div "00009" at bounding box center [260, 300] width 97 height 22
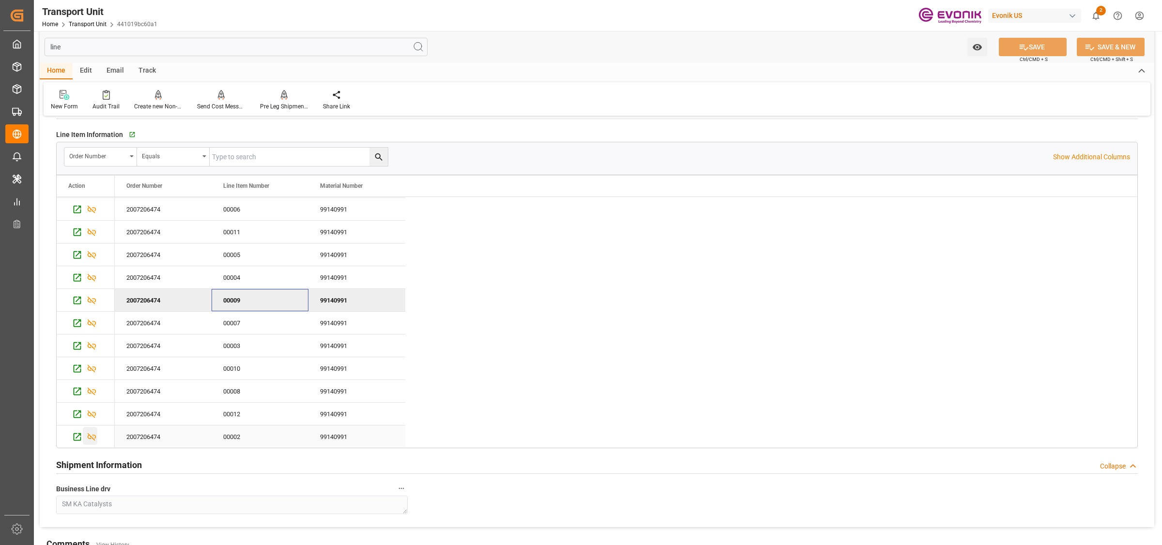
click at [94, 438] on icon "Press SPACE to select this row." at bounding box center [92, 437] width 10 height 10
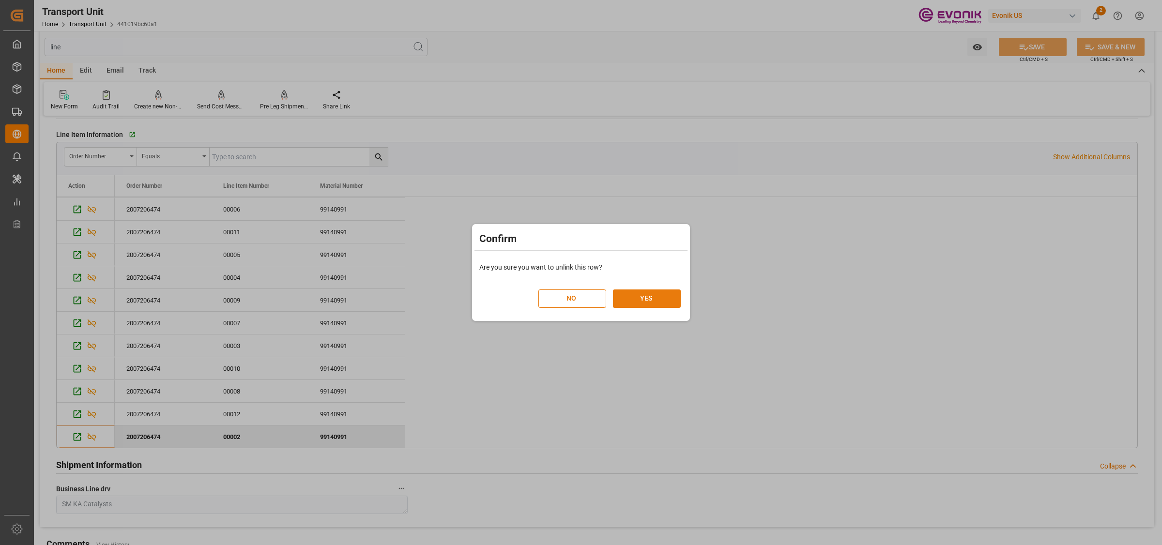
click at [638, 297] on button "YES" at bounding box center [647, 299] width 68 height 18
click at [625, 302] on button "YES" at bounding box center [647, 299] width 68 height 18
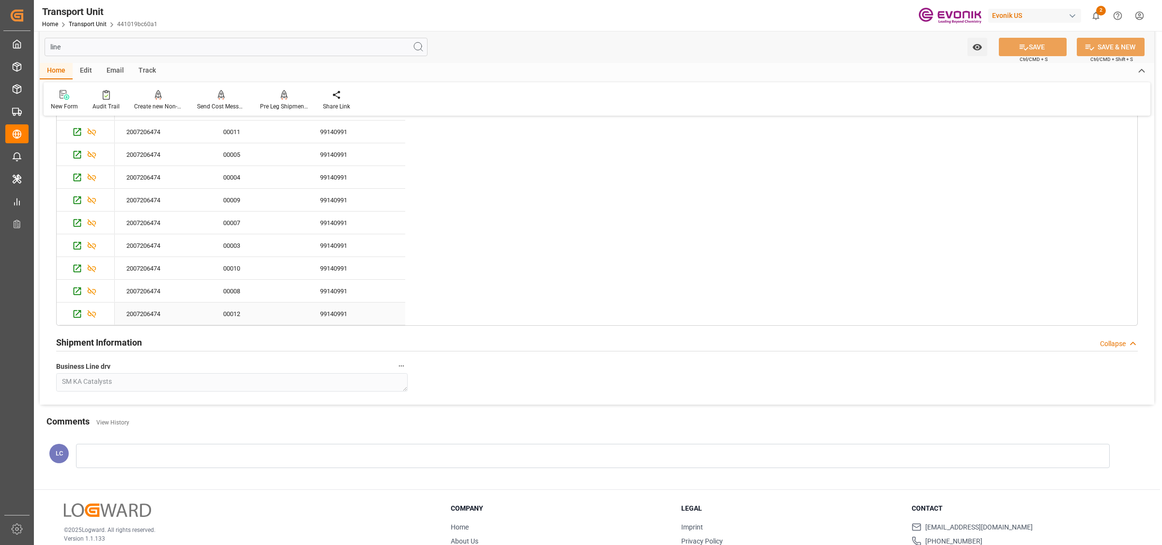
scroll to position [121, 0]
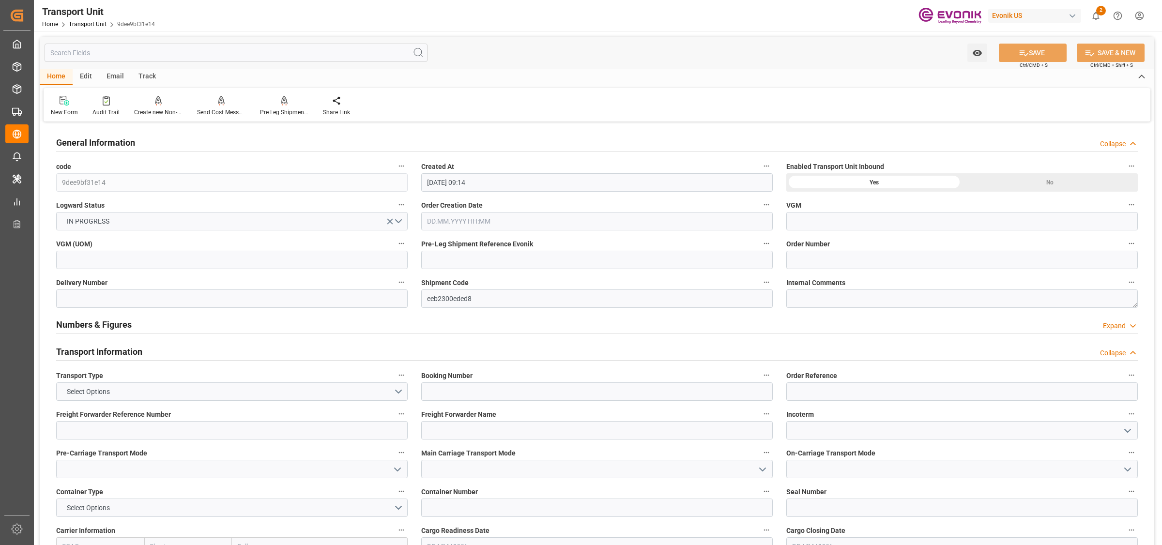
type input "[DATE] 09:14"
type input "[DATE]"
click at [140, 62] on div "Watch Option SAVE Ctrl/CMD + S SAVE & NEW Ctrl/CMD + Shift + S" at bounding box center [597, 53] width 1115 height 32
click at [145, 51] on input "text" at bounding box center [236, 53] width 383 height 18
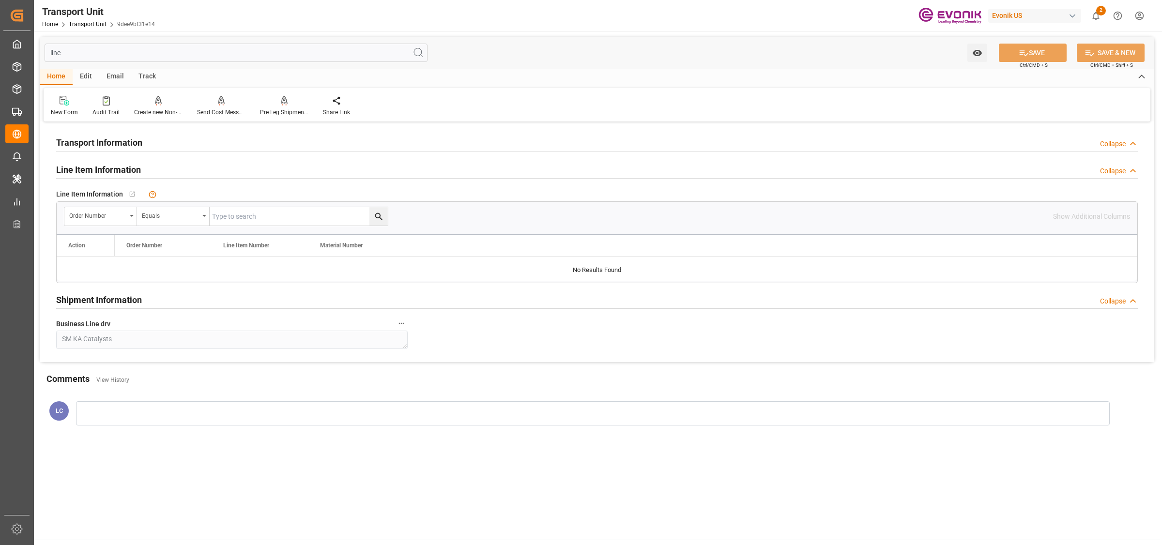
type input "line"
click at [240, 212] on input "text" at bounding box center [299, 216] width 178 height 18
paste input "2007206474"
type input "2007206474"
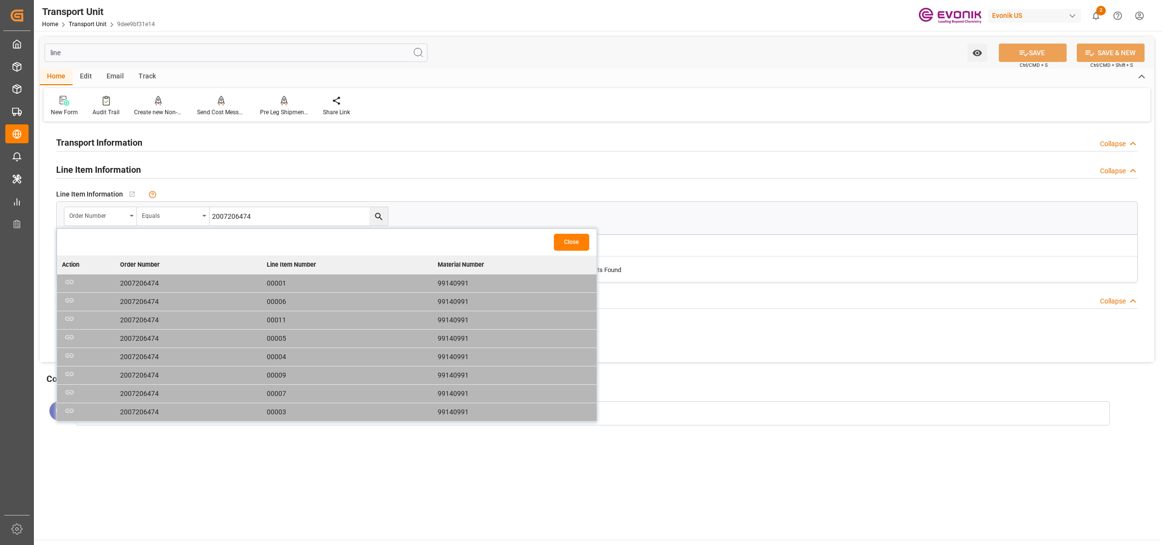
scroll to position [75, 0]
click at [69, 413] on icon "button" at bounding box center [69, 409] width 12 height 12
click at [277, 216] on input "2007206474" at bounding box center [299, 216] width 178 height 18
click at [378, 211] on button "search button" at bounding box center [379, 216] width 18 height 18
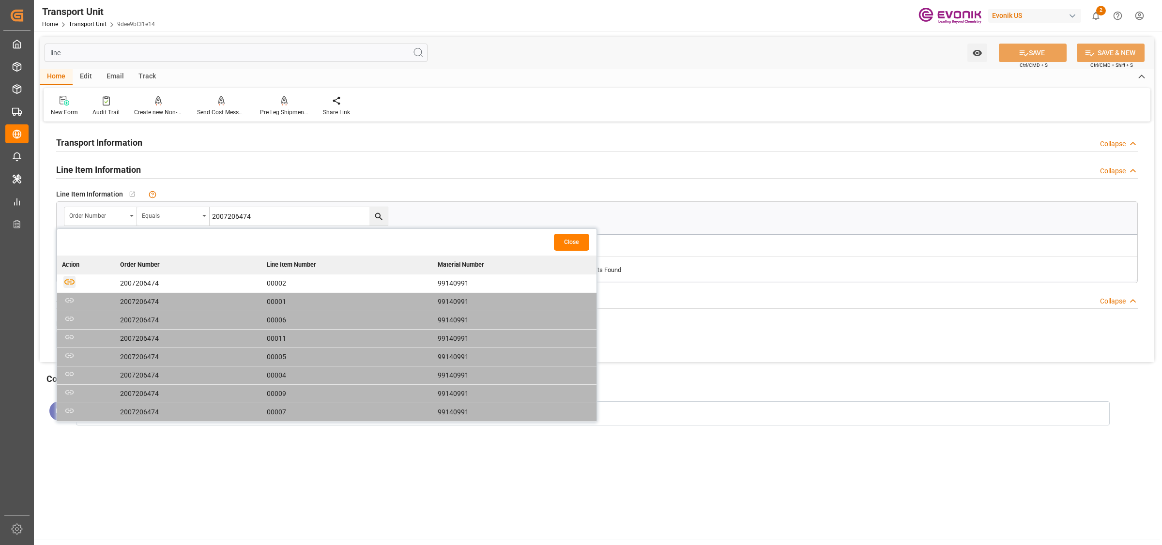
click at [69, 284] on icon "button" at bounding box center [69, 282] width 12 height 12
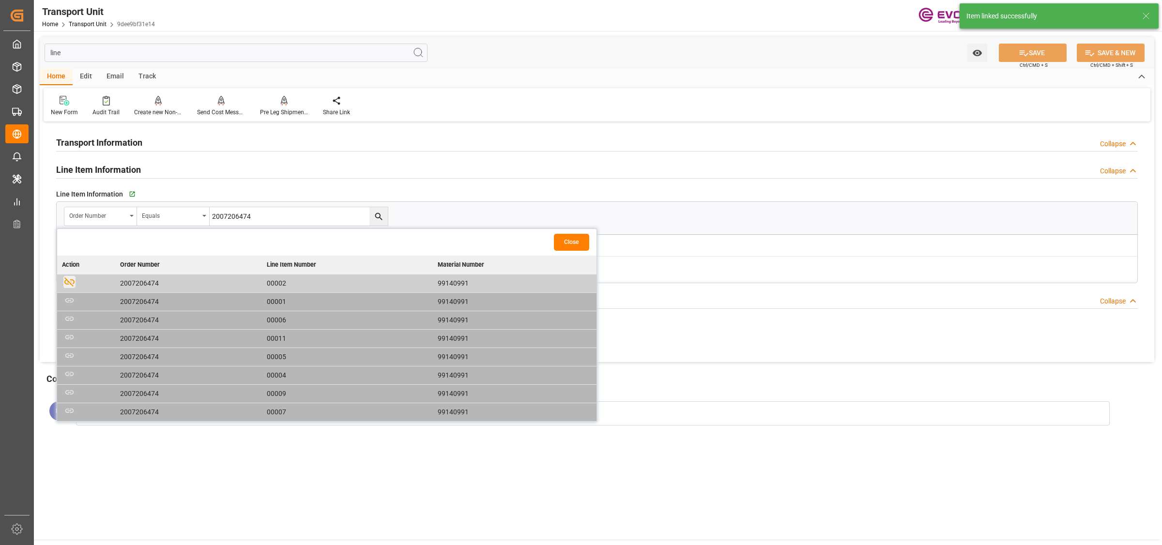
click at [566, 246] on button "Close" at bounding box center [571, 242] width 35 height 17
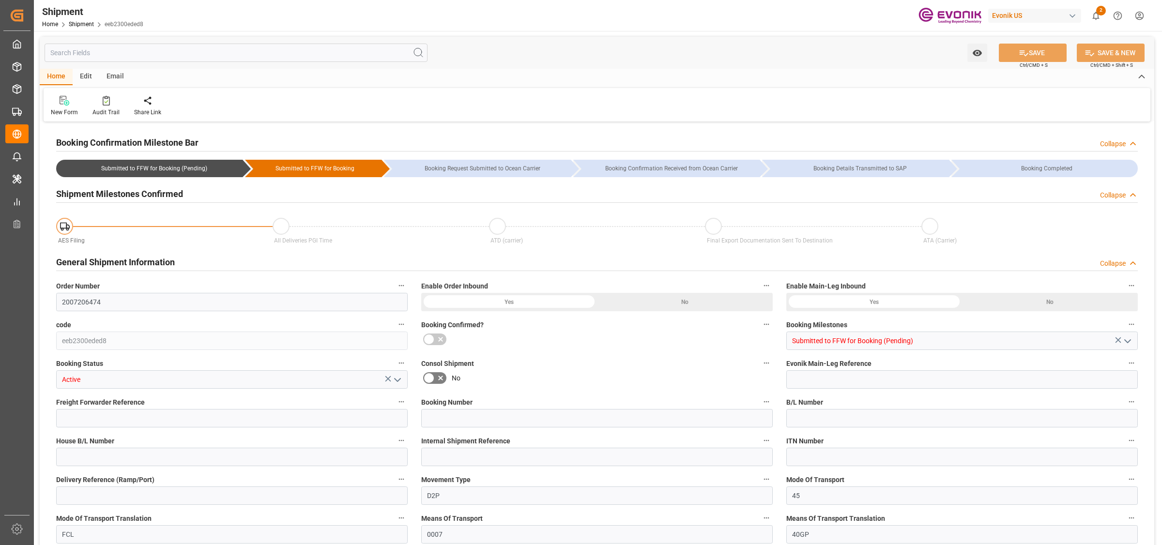
type input "0"
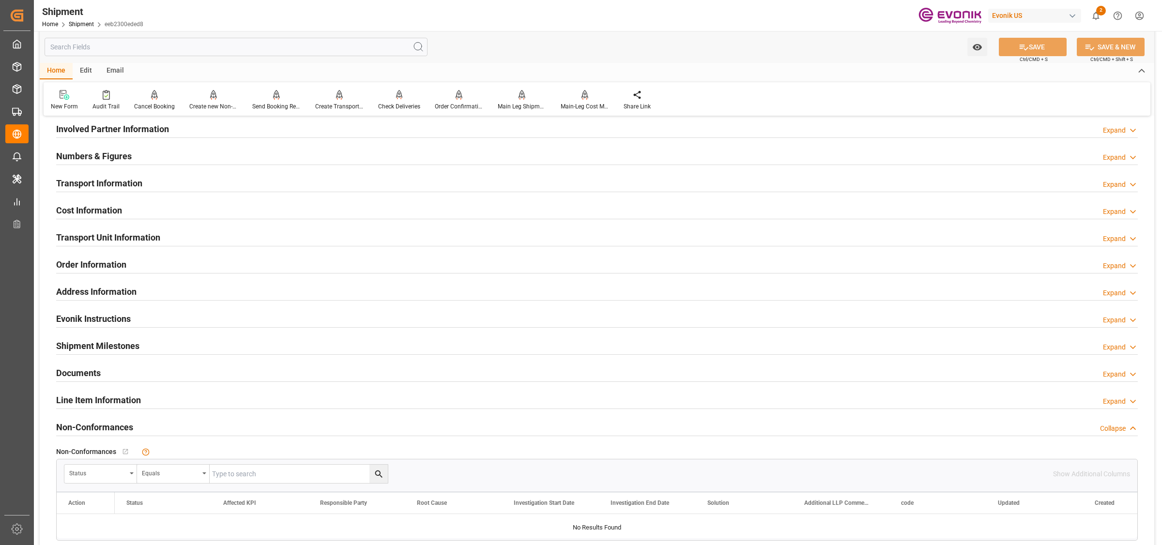
scroll to position [605, 0]
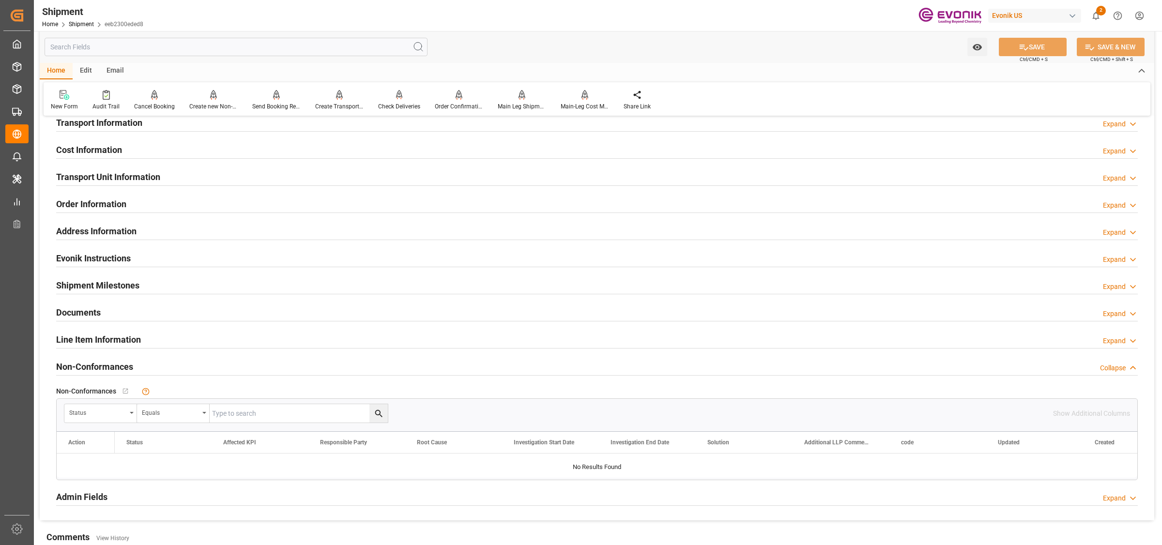
click at [108, 175] on h2 "Transport Unit Information" at bounding box center [108, 176] width 104 height 13
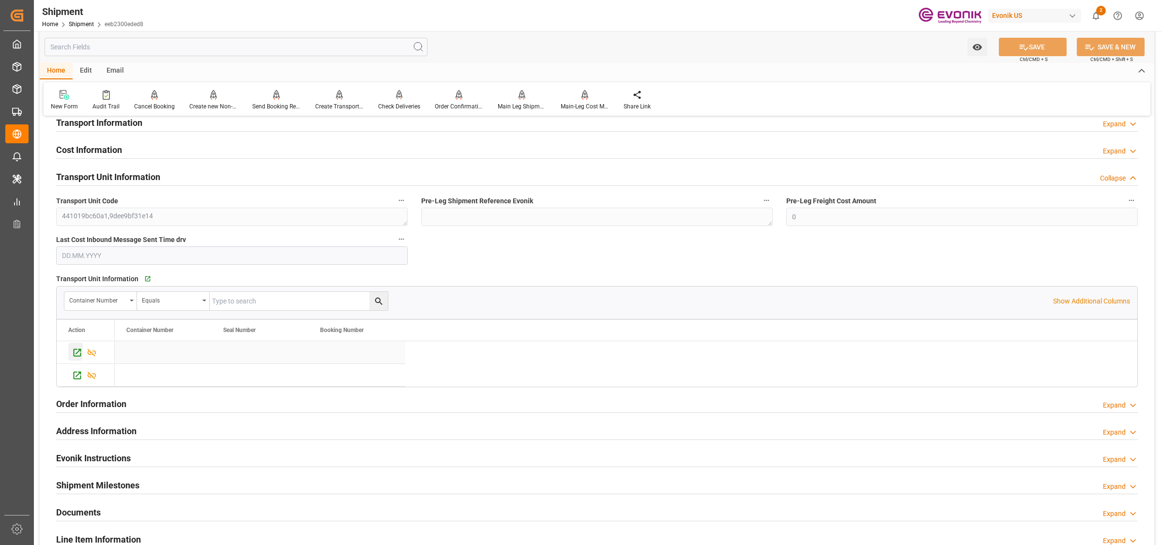
click at [74, 350] on icon "Press SPACE to select this row." at bounding box center [78, 353] width 8 height 8
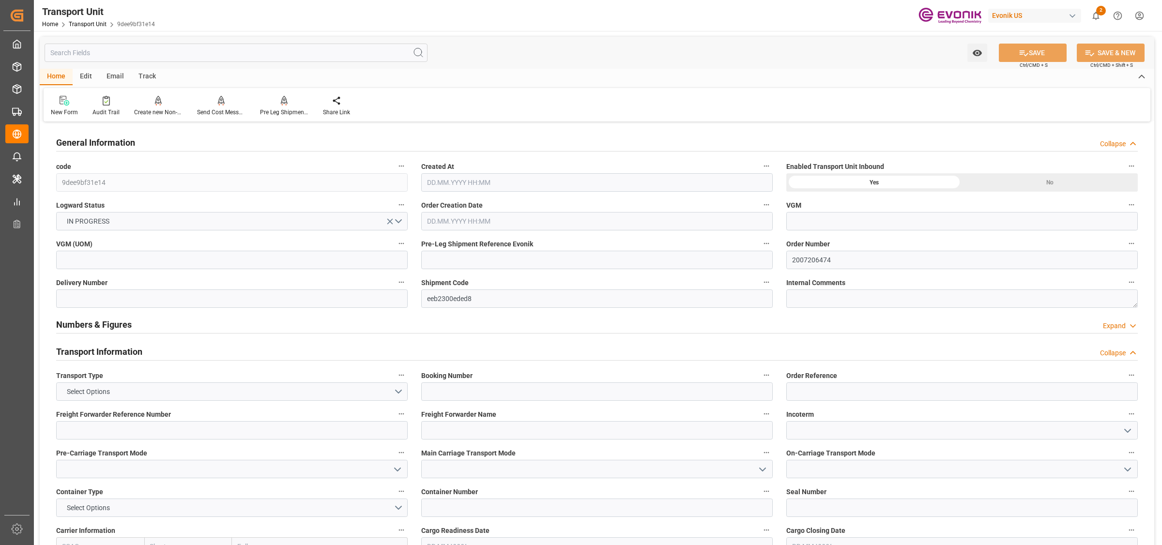
type input "AEKHL"
type input "18687.4"
click at [230, 50] on input "text" at bounding box center [236, 53] width 383 height 18
type input "[DATE] 09:14"
type input "[DATE]"
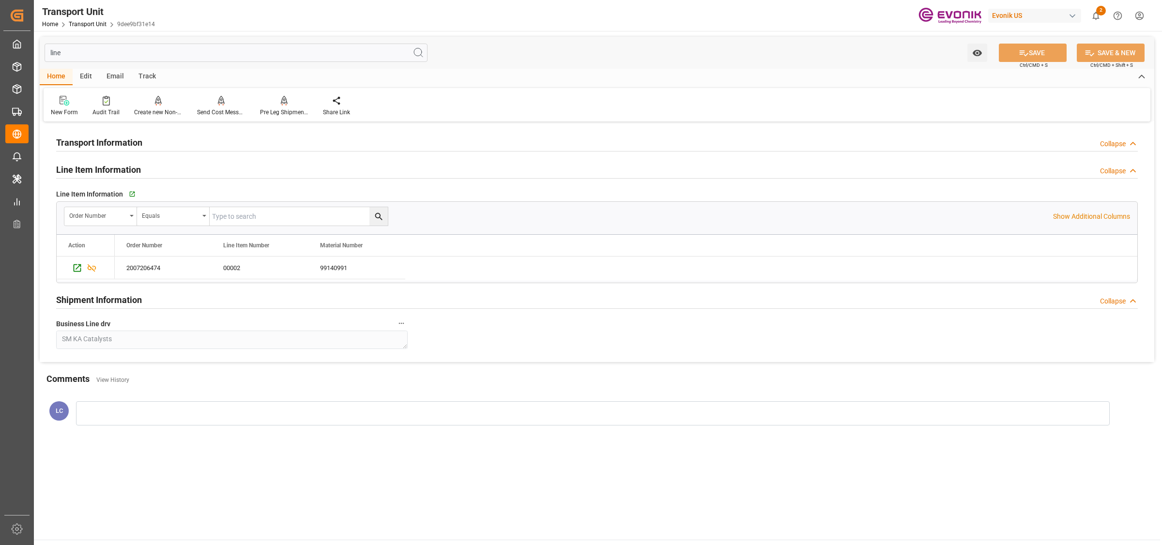
type input "line"
